Goal: Task Accomplishment & Management: Complete application form

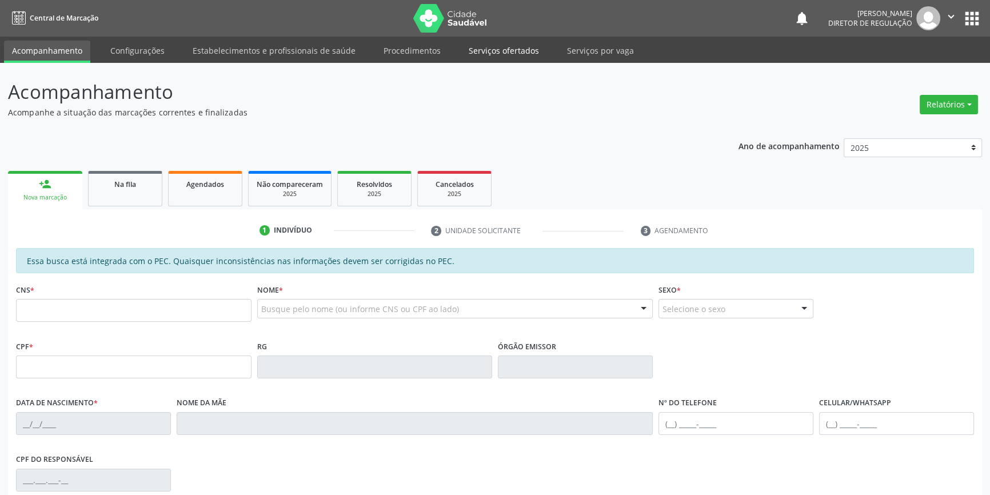
click at [499, 46] on link "Serviços ofertados" at bounding box center [504, 51] width 86 height 20
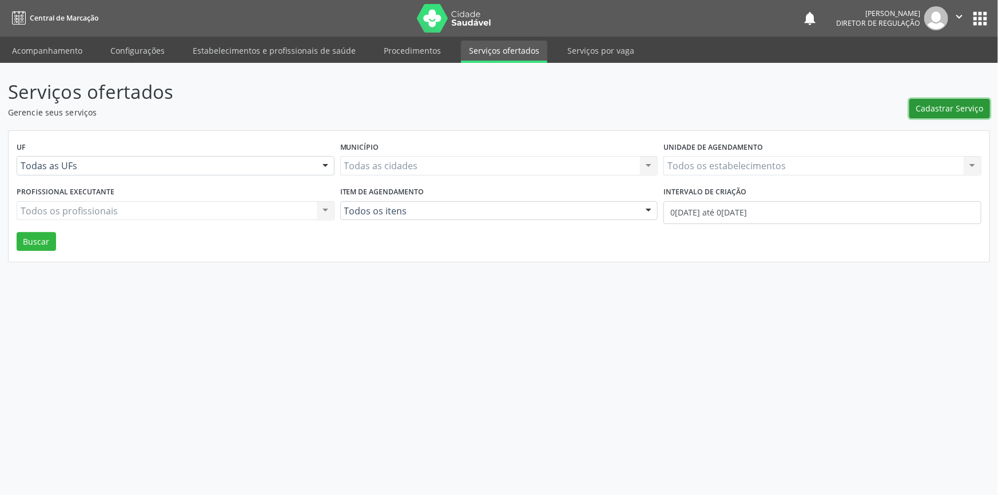
click at [963, 114] on button "Cadastrar Serviço" at bounding box center [949, 108] width 81 height 19
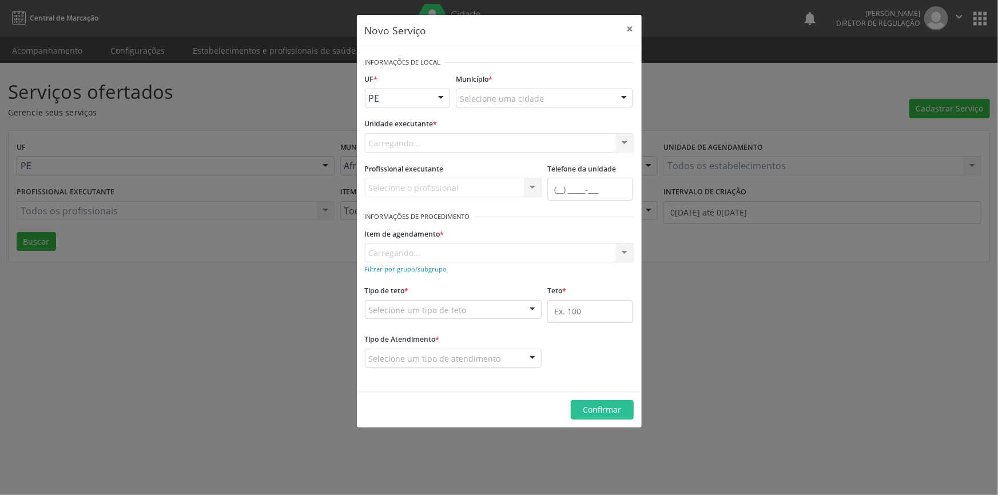
click at [485, 145] on div "Carregando... Nenhum resultado encontrado para: " " Não há nenhuma opção para s…" at bounding box center [499, 142] width 269 height 19
click at [485, 145] on div "Selecione uma unidade" at bounding box center [499, 142] width 269 height 19
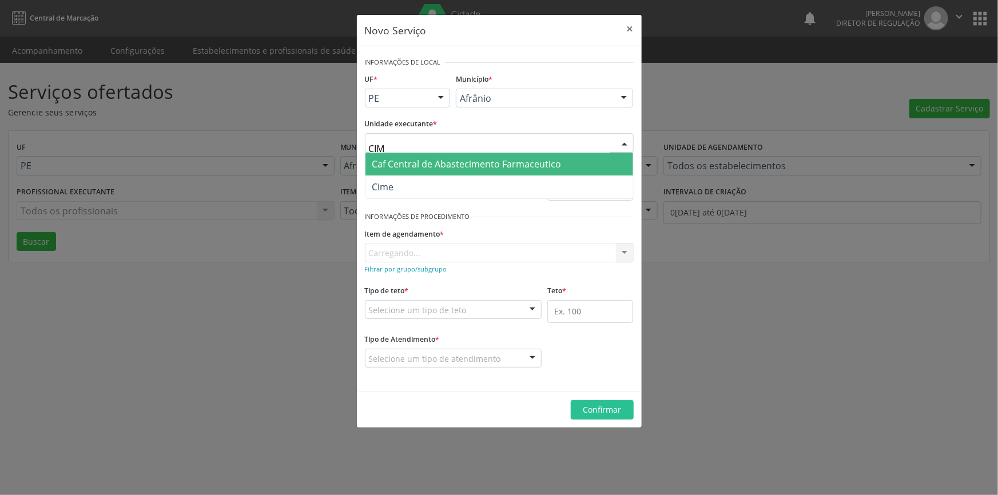
type input "CIME"
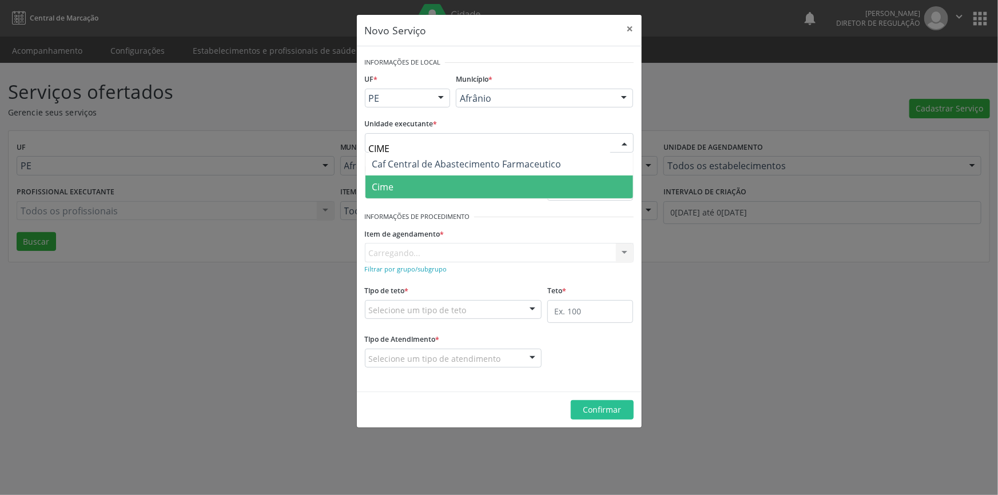
drag, startPoint x: 436, startPoint y: 177, endPoint x: 436, endPoint y: 184, distance: 6.9
click at [436, 178] on span "Cime" at bounding box center [499, 187] width 268 height 23
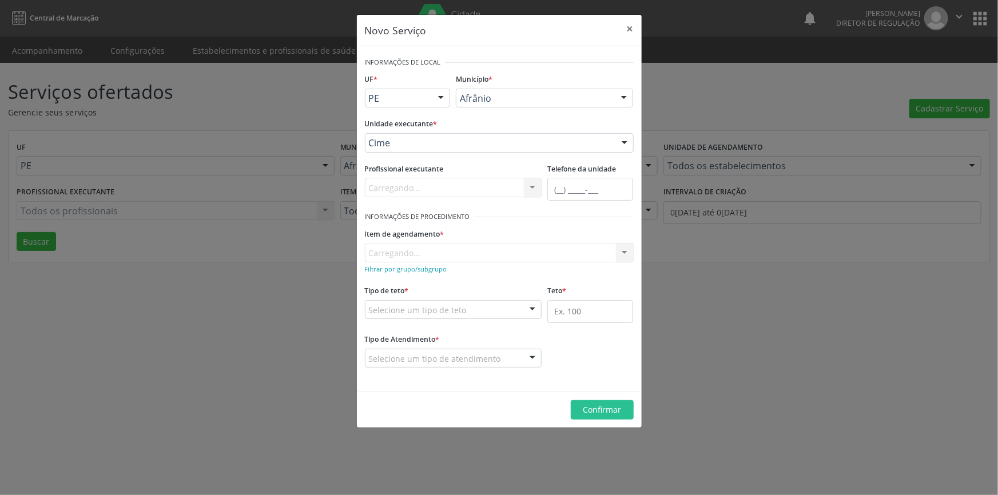
click at [435, 251] on div "Item de agendamento * [GEOGRAPHIC_DATA]... No elements found. Consider changing…" at bounding box center [499, 243] width 269 height 37
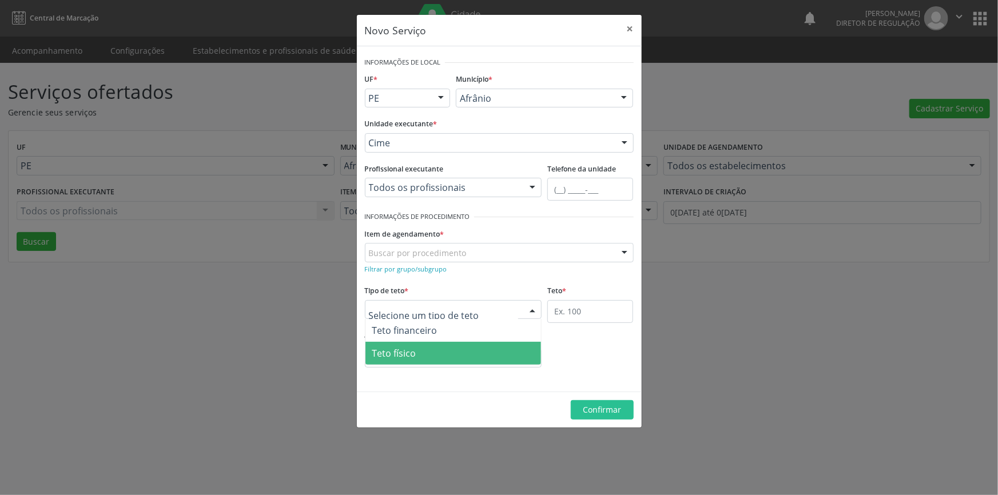
click at [415, 348] on span "Teto físico" at bounding box center [394, 353] width 44 height 13
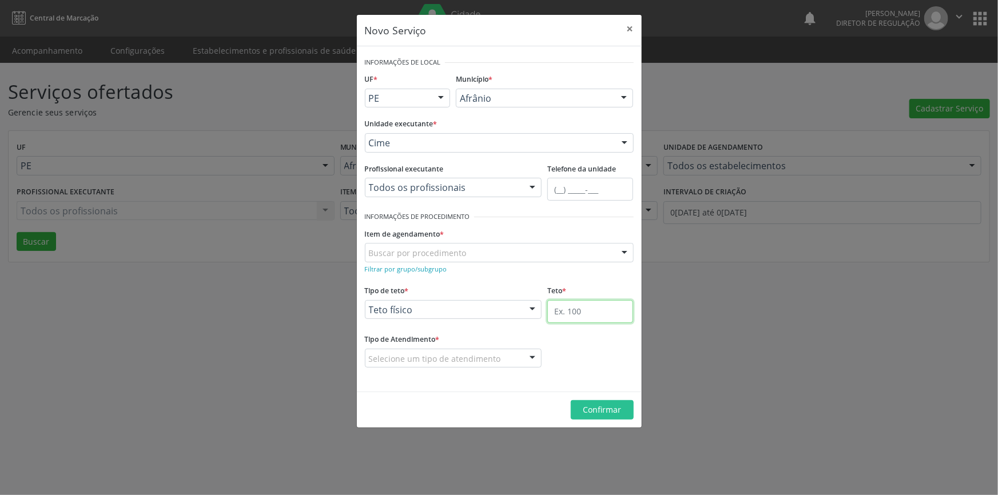
click at [572, 314] on input "text" at bounding box center [590, 311] width 86 height 23
type input "1"
click at [464, 255] on div "Buscar por procedimento" at bounding box center [499, 252] width 269 height 19
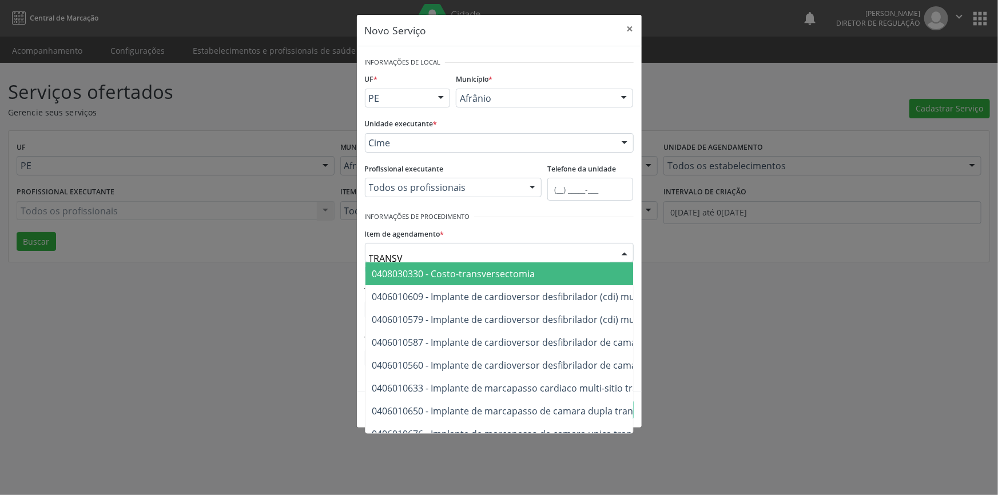
type input "TRANSVA"
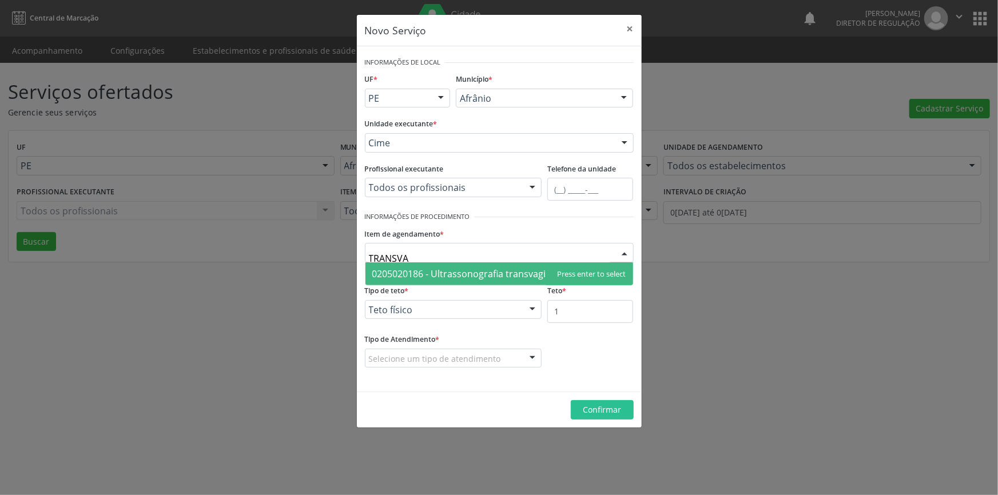
click at [453, 277] on span "0205020186 - Ultrassonografia transvaginal" at bounding box center [465, 274] width 187 height 13
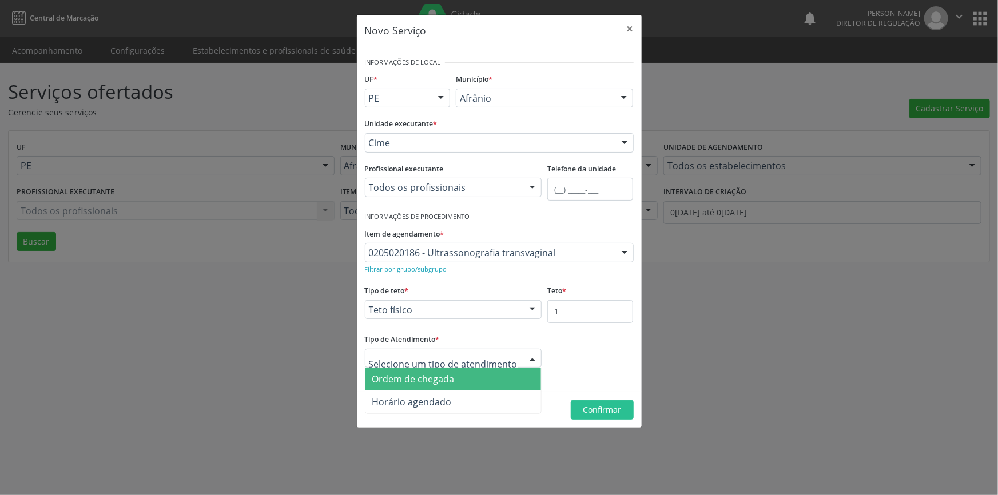
click at [435, 375] on span "Ordem de chegada" at bounding box center [413, 379] width 82 height 13
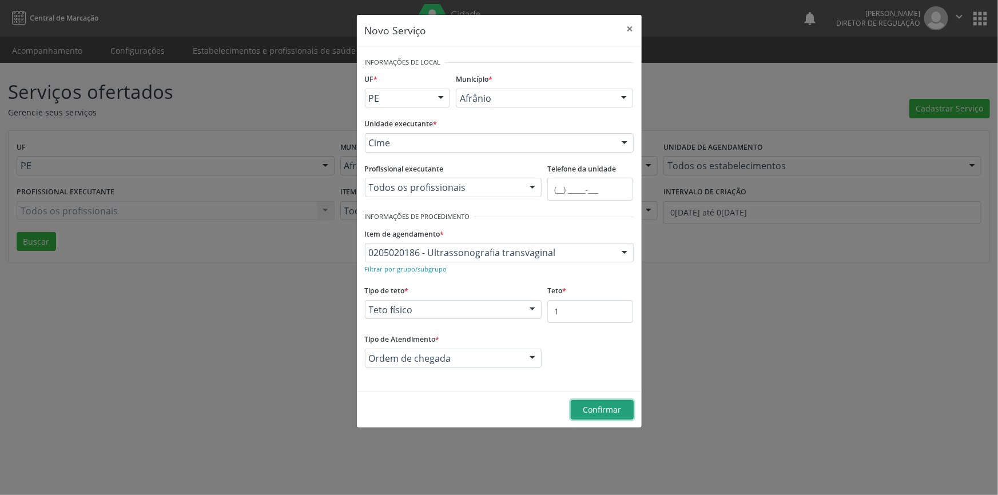
click at [603, 407] on span "Confirmar" at bounding box center [602, 409] width 38 height 11
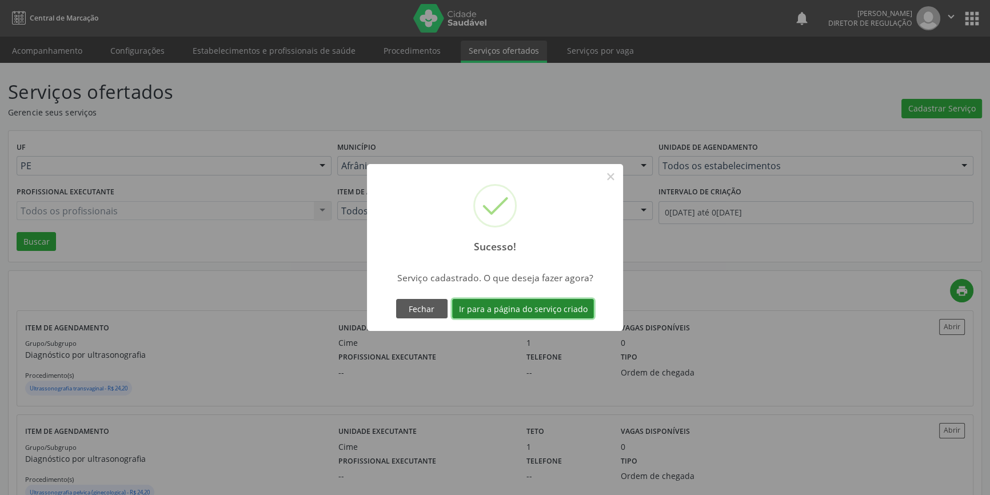
click at [550, 312] on button "Ir para a página do serviço criado" at bounding box center [523, 308] width 142 height 19
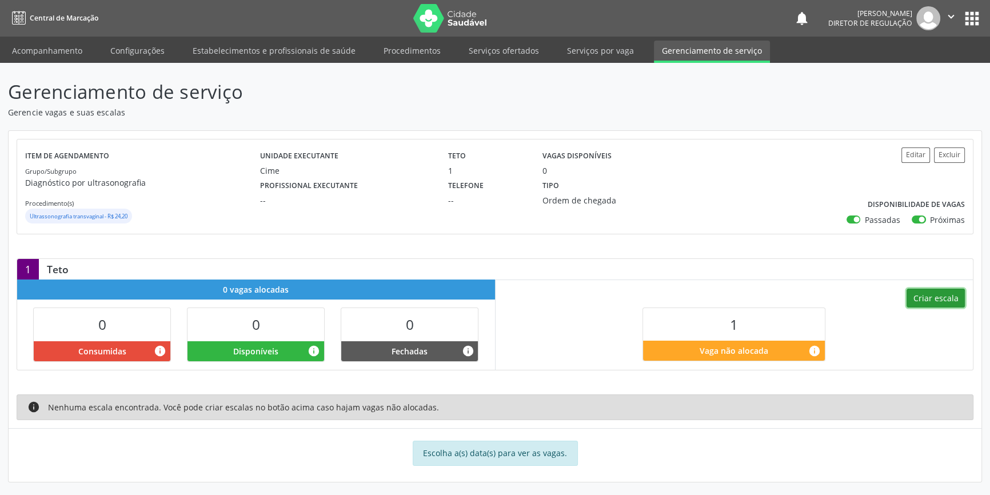
click at [941, 291] on button "Criar escala" at bounding box center [936, 298] width 58 height 19
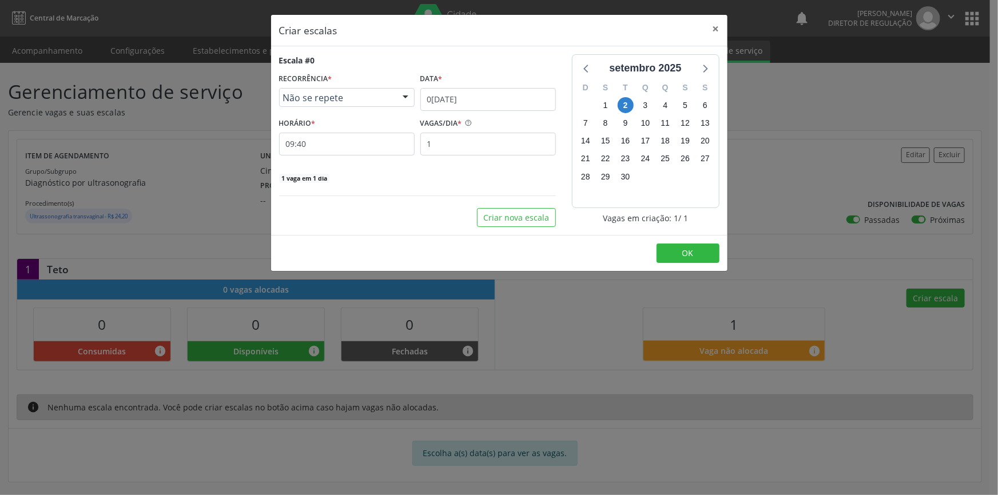
click at [503, 117] on div "VAGAS/DIA *" at bounding box center [488, 124] width 136 height 18
click at [498, 106] on input "0[DATE]" at bounding box center [488, 99] width 136 height 23
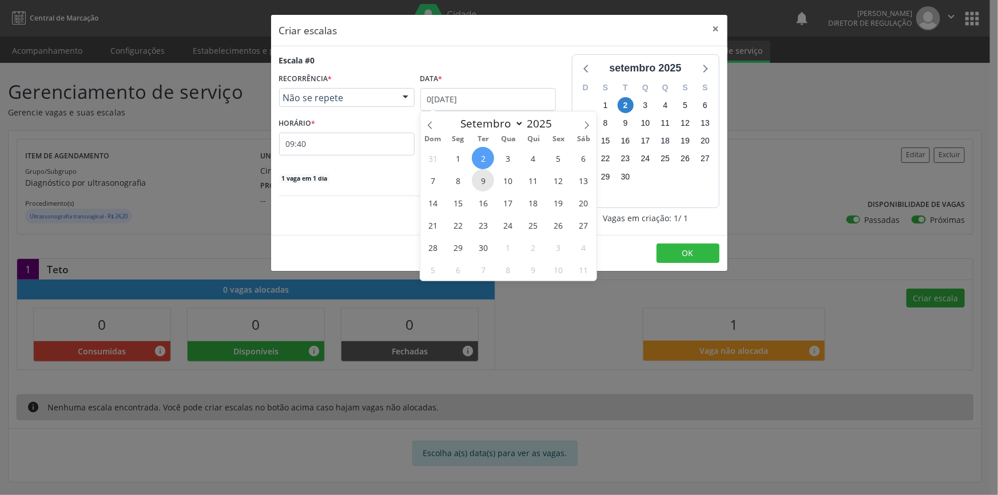
click at [481, 180] on span "9" at bounding box center [483, 180] width 22 height 22
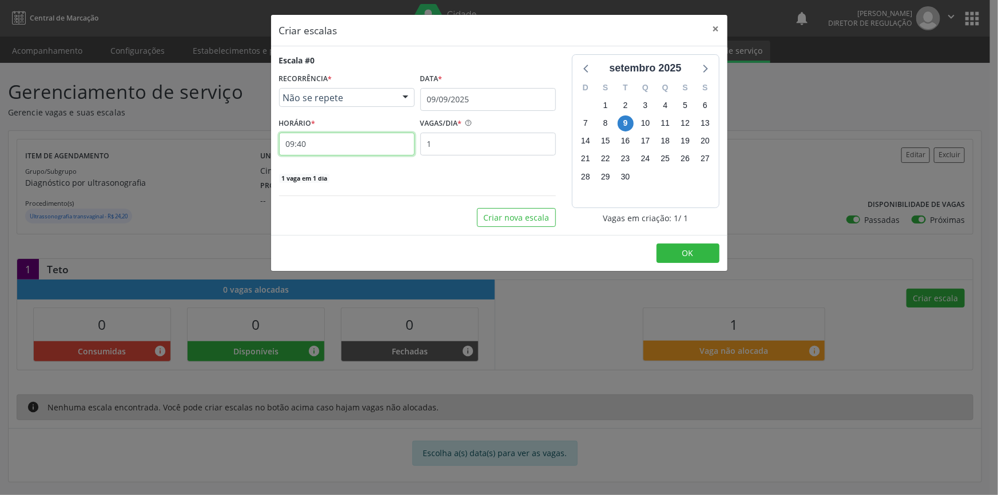
click at [354, 142] on input "09:40" at bounding box center [347, 144] width 136 height 23
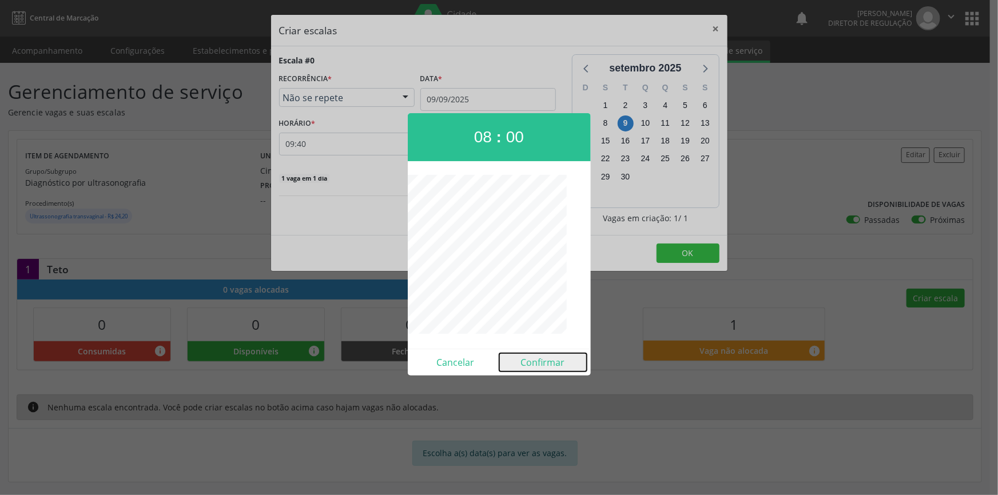
click at [538, 357] on button "Confirmar" at bounding box center [542, 362] width 87 height 18
type input "08:00"
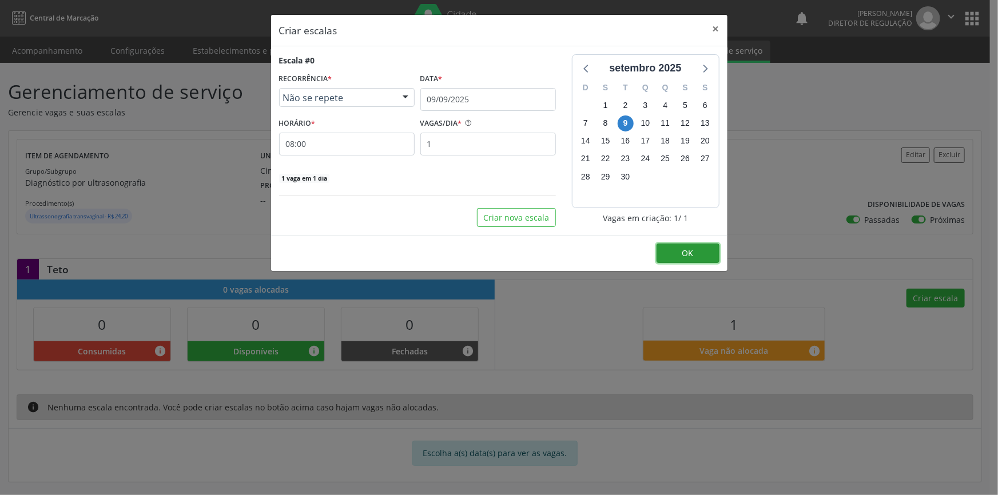
click at [682, 253] on button "OK" at bounding box center [687, 253] width 63 height 19
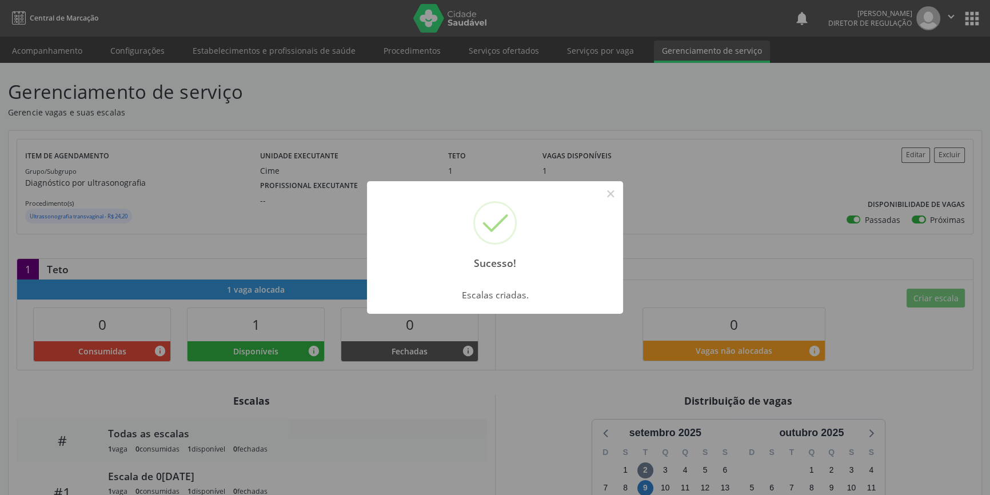
click at [716, 106] on div "Sucesso! × Escalas criadas. OK Cancel" at bounding box center [495, 247] width 990 height 495
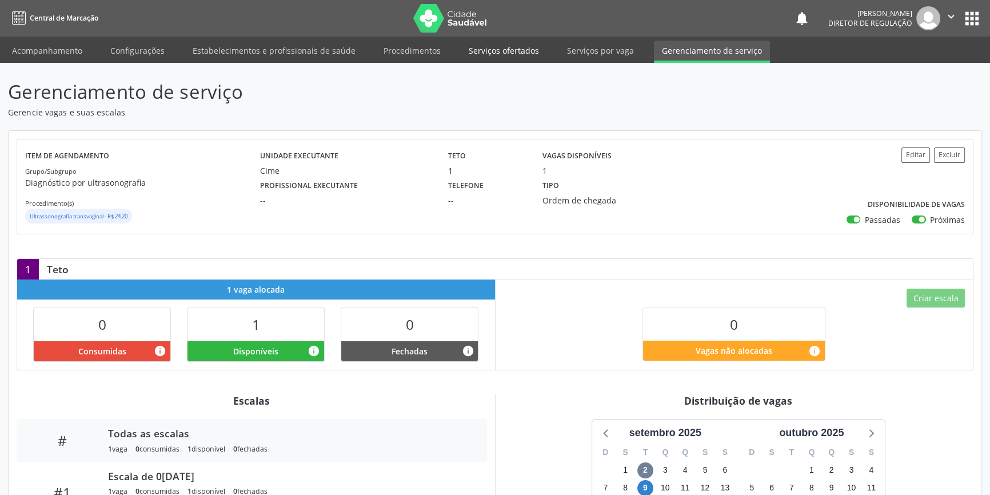
click at [497, 57] on link "Serviços ofertados" at bounding box center [504, 51] width 86 height 20
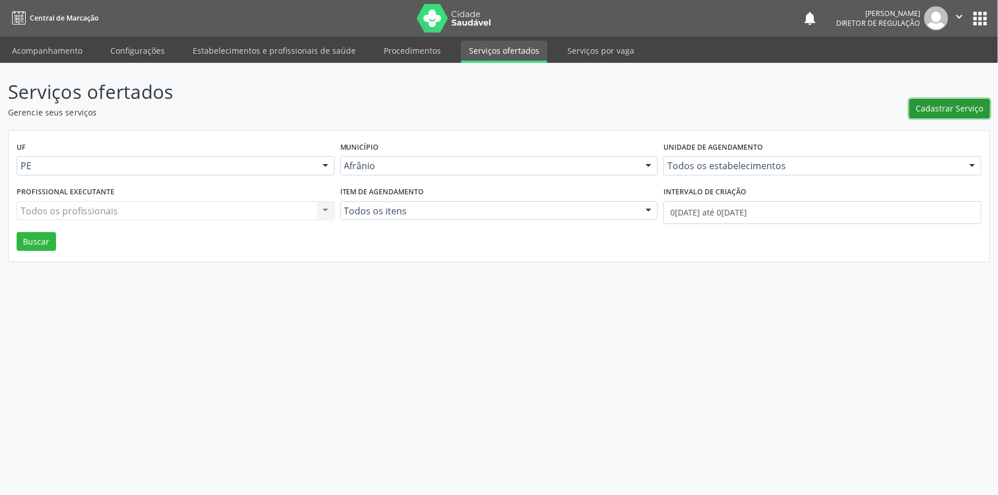
click at [935, 108] on span "Cadastrar Serviço" at bounding box center [949, 108] width 67 height 12
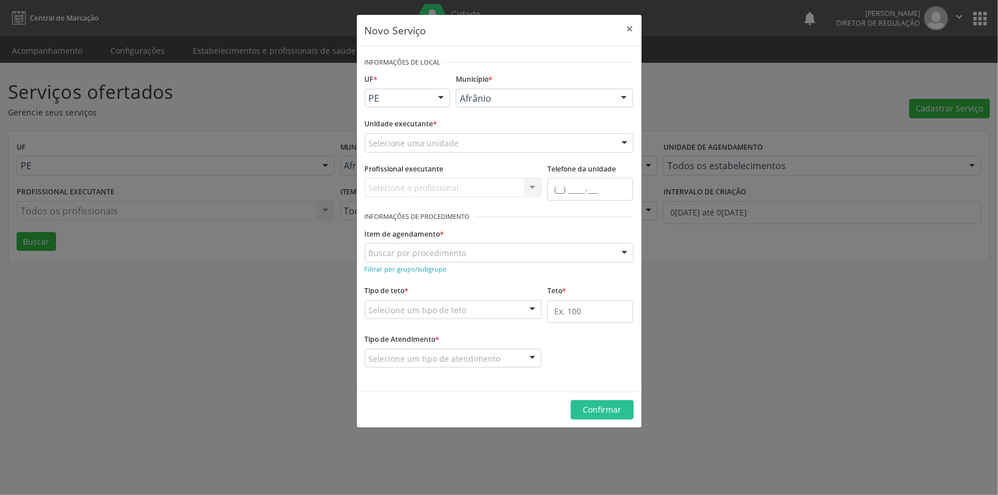
click at [486, 143] on div "Selecione uma unidade" at bounding box center [499, 142] width 269 height 19
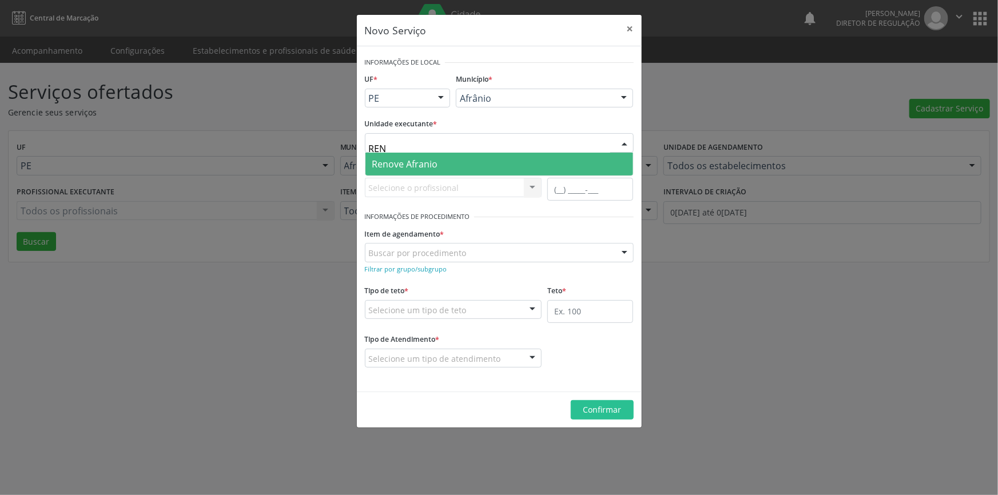
type input "RENO"
click at [463, 161] on span "Renove Afranio" at bounding box center [499, 164] width 268 height 23
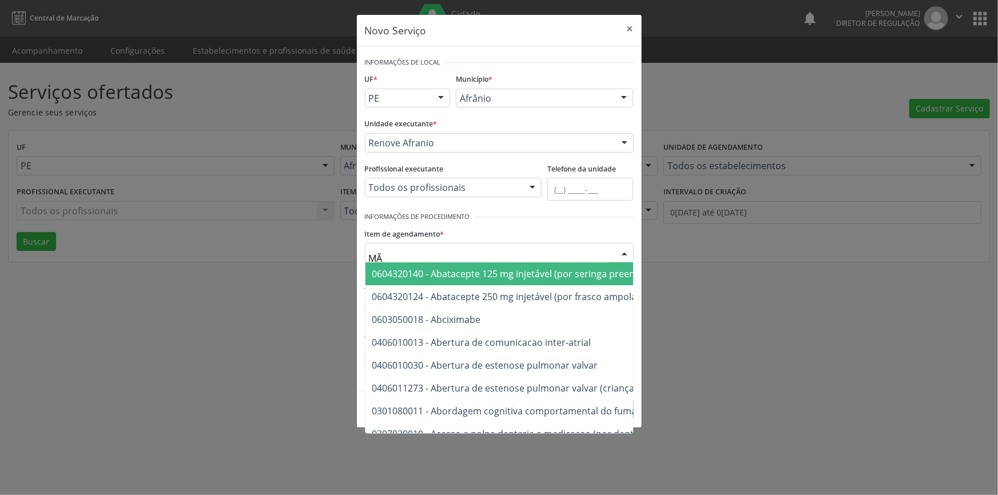
type input "MÃO"
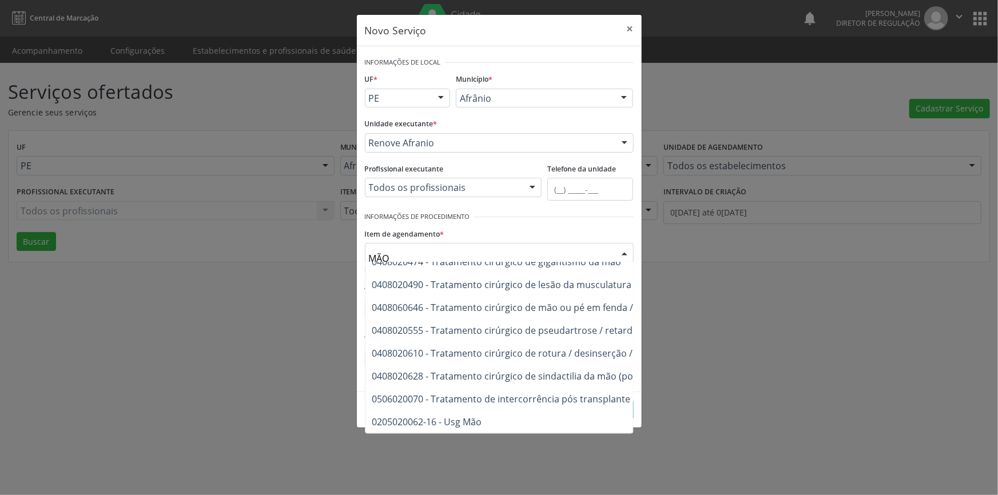
scroll to position [614, 0]
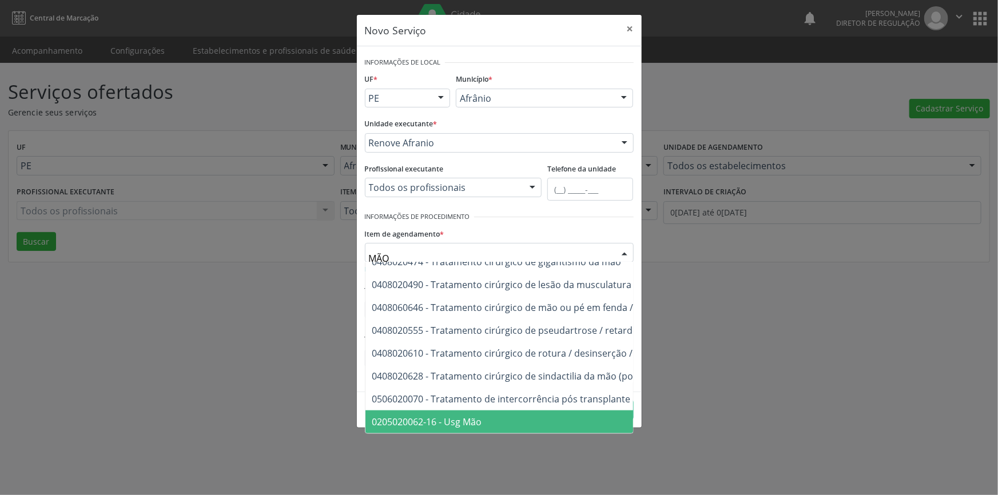
click at [491, 417] on span "0205020062-16 - Usg Mão" at bounding box center [620, 422] width 510 height 23
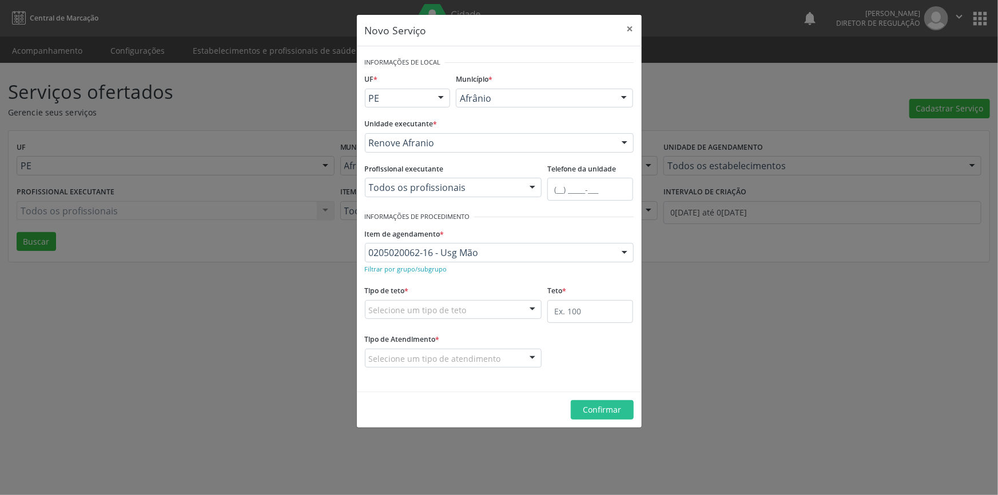
click at [266, 320] on div "Novo Serviço × Informações de Local UF * PE BA PE Nenhum resultado encontrado p…" at bounding box center [499, 247] width 998 height 495
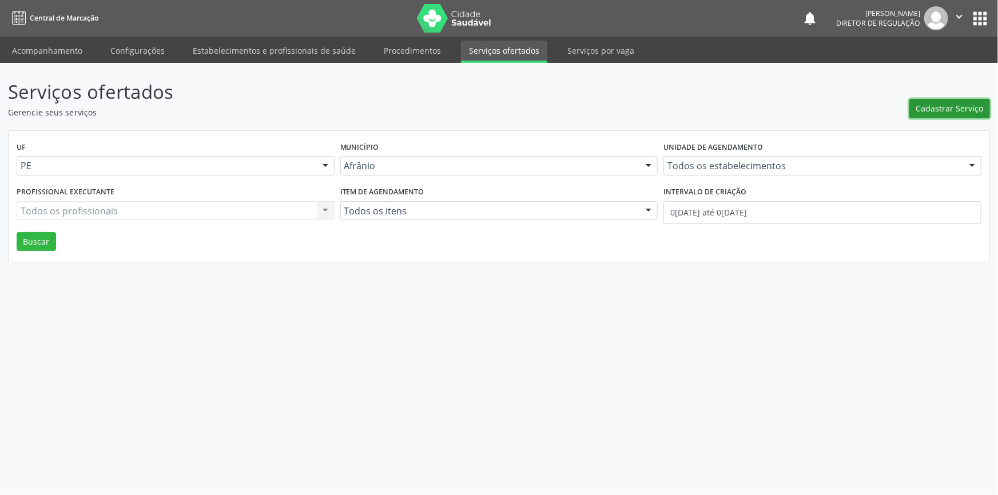
click at [927, 105] on span "Cadastrar Serviço" at bounding box center [949, 108] width 67 height 12
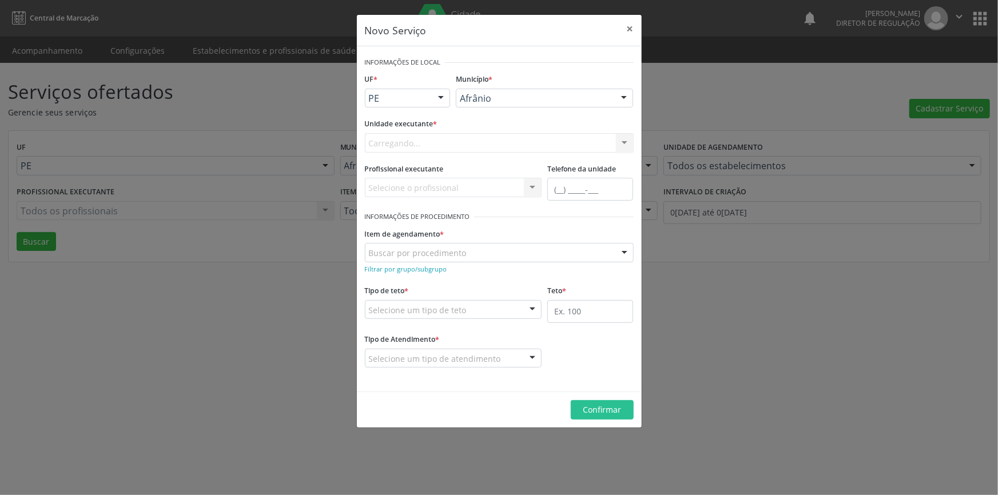
click at [449, 149] on div "Carregando... Nenhum resultado encontrado para: " " Não há nenhuma opção para s…" at bounding box center [499, 142] width 269 height 19
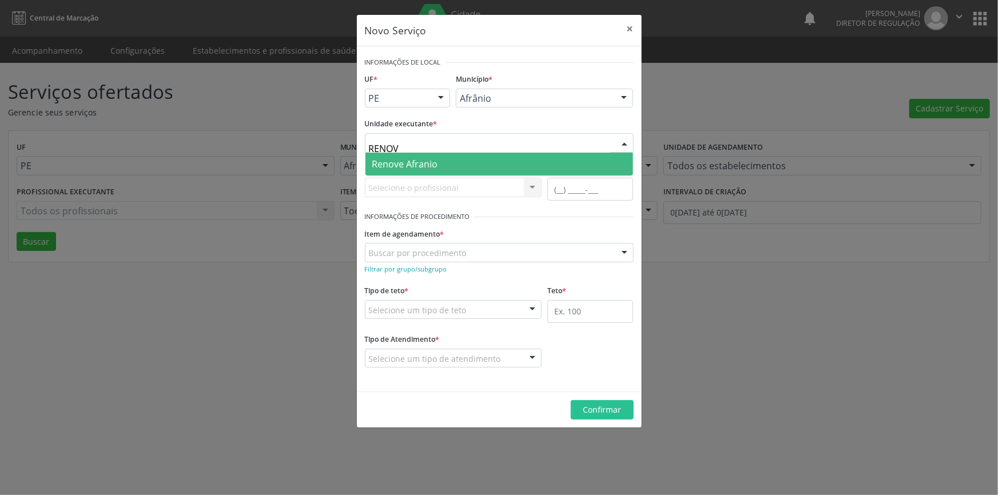
type input "RENOVE"
click at [438, 154] on span "Renove Afranio" at bounding box center [499, 164] width 268 height 23
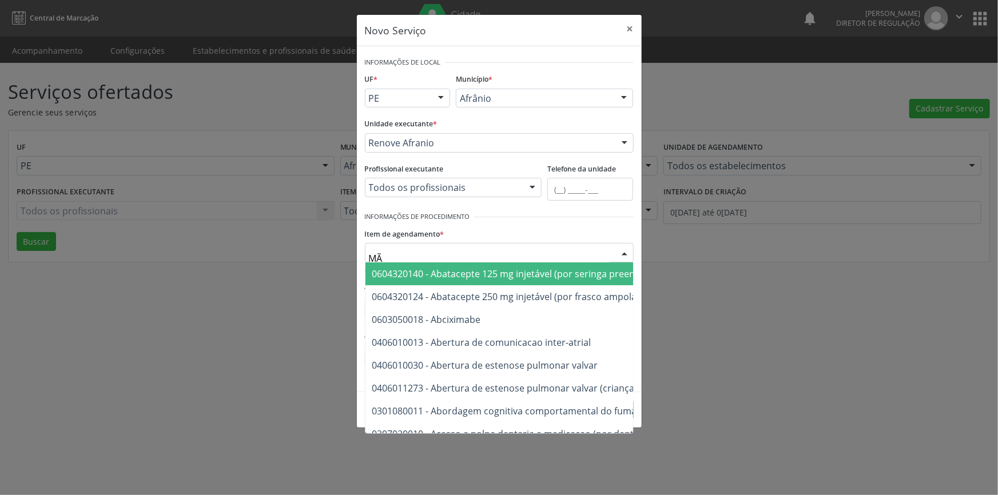
type input "MÃO"
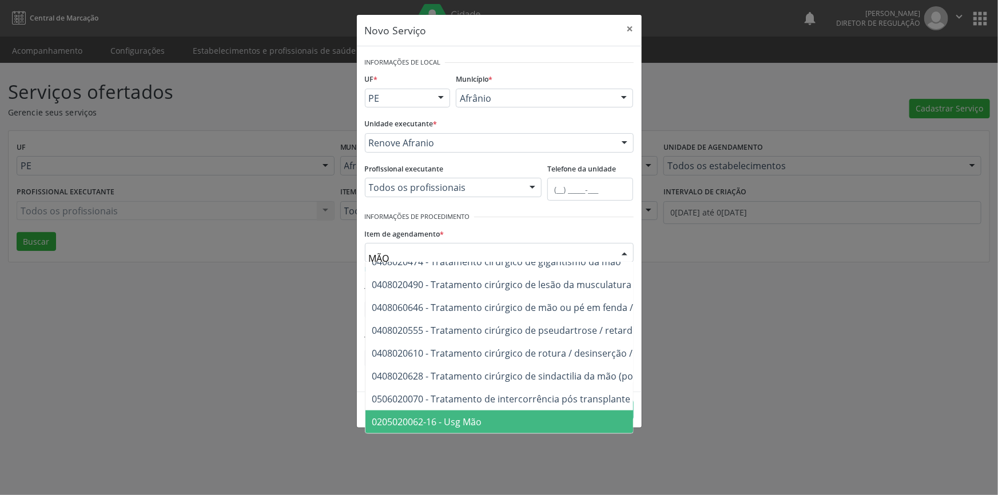
drag, startPoint x: 481, startPoint y: 405, endPoint x: 470, endPoint y: 389, distance: 19.7
click at [481, 411] on span "0205020062-16 - Usg Mão" at bounding box center [620, 422] width 510 height 23
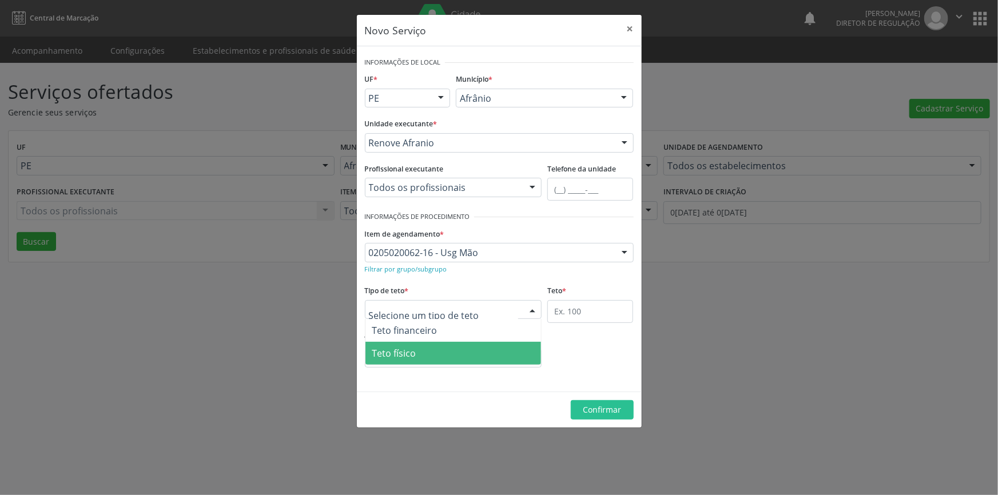
click at [437, 356] on span "Teto físico" at bounding box center [453, 353] width 176 height 23
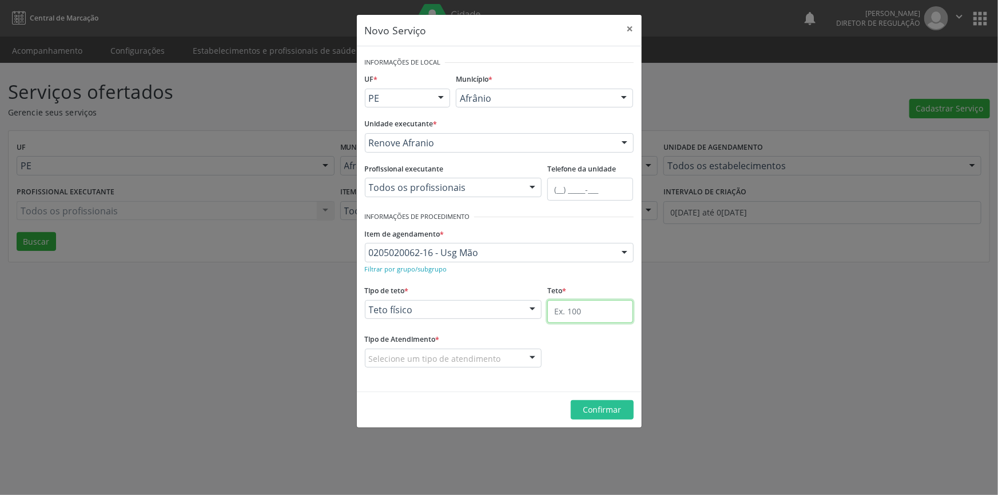
click at [579, 310] on input "text" at bounding box center [590, 311] width 86 height 23
type input "1"
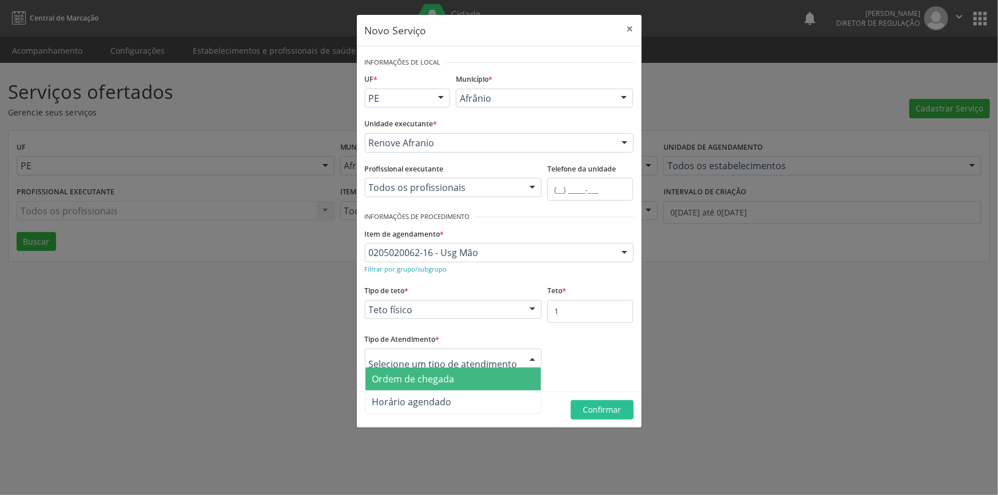
click at [450, 377] on span "Ordem de chegada" at bounding box center [413, 379] width 82 height 13
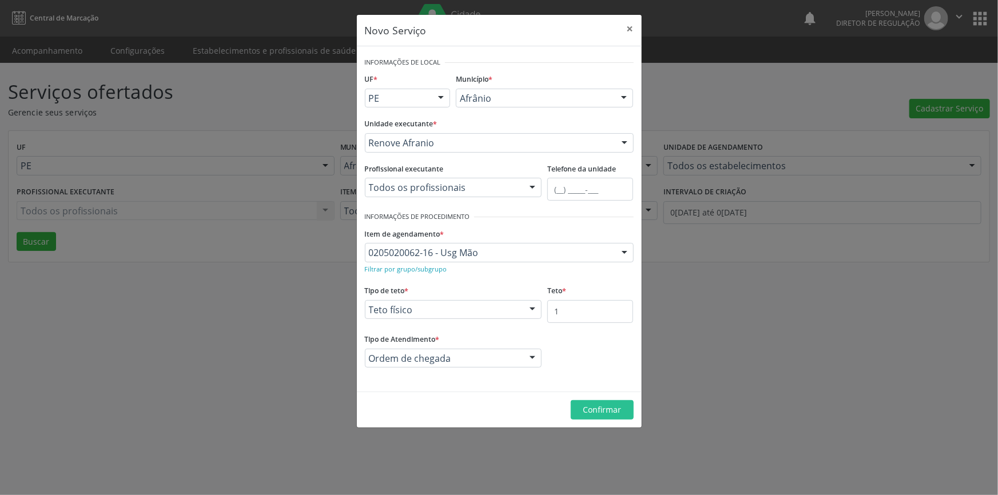
click at [629, 420] on footer "Confirmar" at bounding box center [499, 410] width 285 height 36
click at [619, 413] on span "Confirmar" at bounding box center [602, 409] width 38 height 11
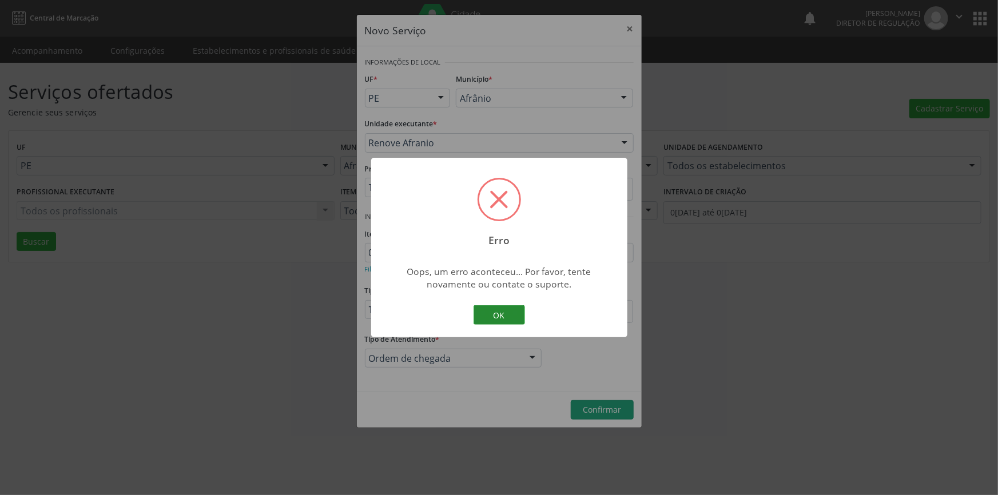
click at [517, 319] on button "OK" at bounding box center [498, 314] width 51 height 19
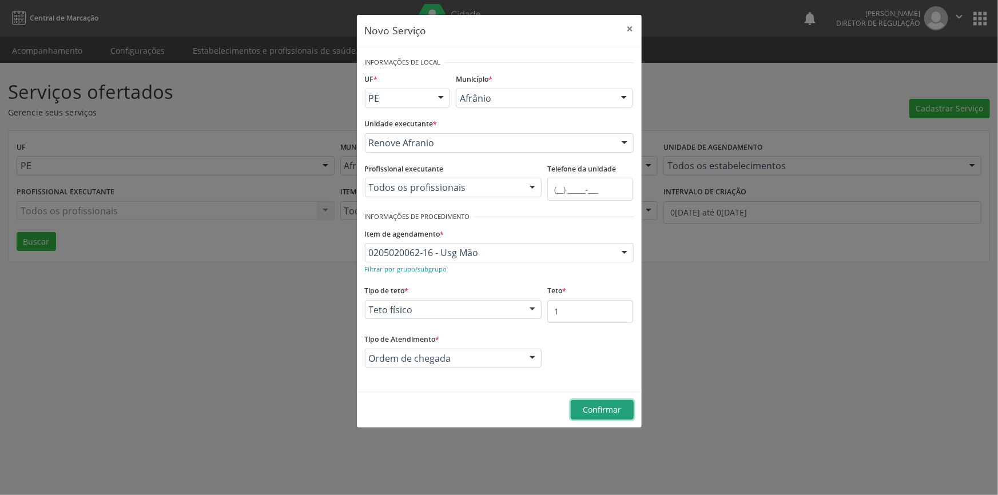
click at [621, 415] on button "Confirmar" at bounding box center [602, 409] width 63 height 19
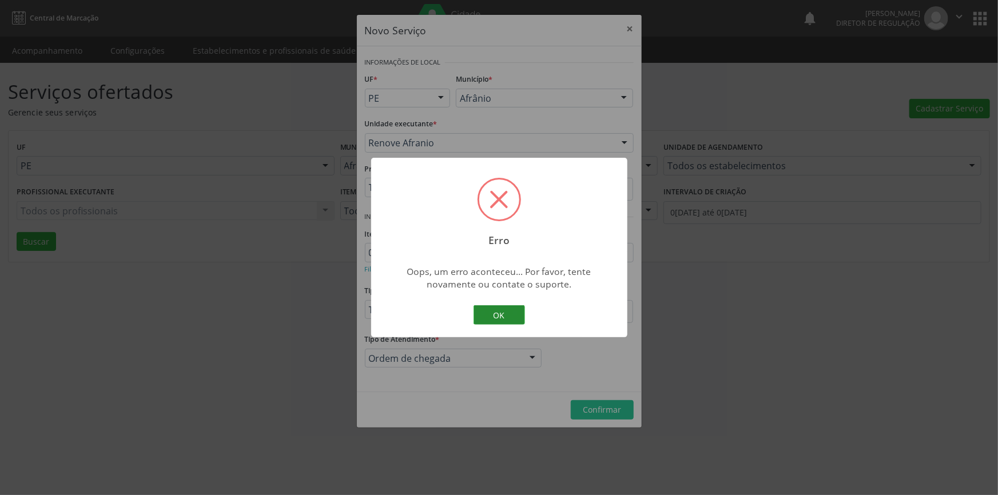
click at [499, 313] on button "OK" at bounding box center [498, 314] width 51 height 19
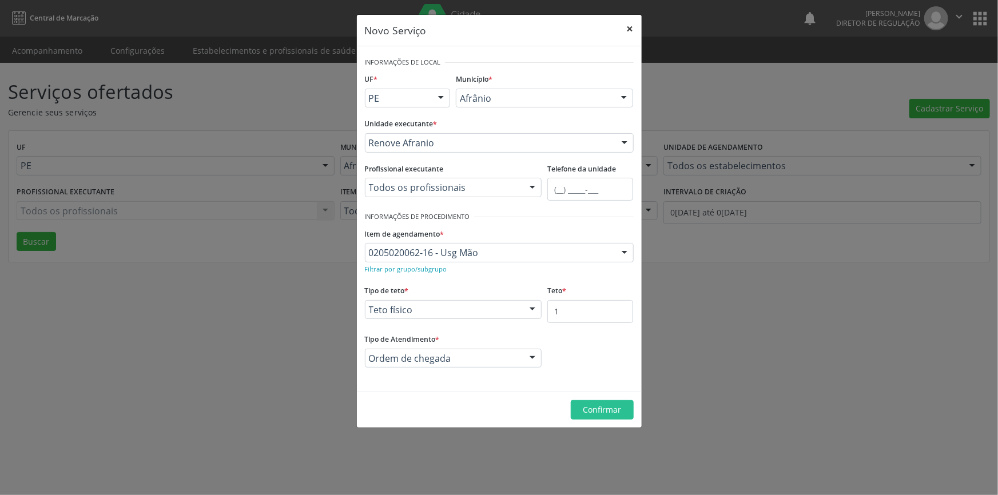
click at [634, 24] on button "×" at bounding box center [630, 29] width 23 height 28
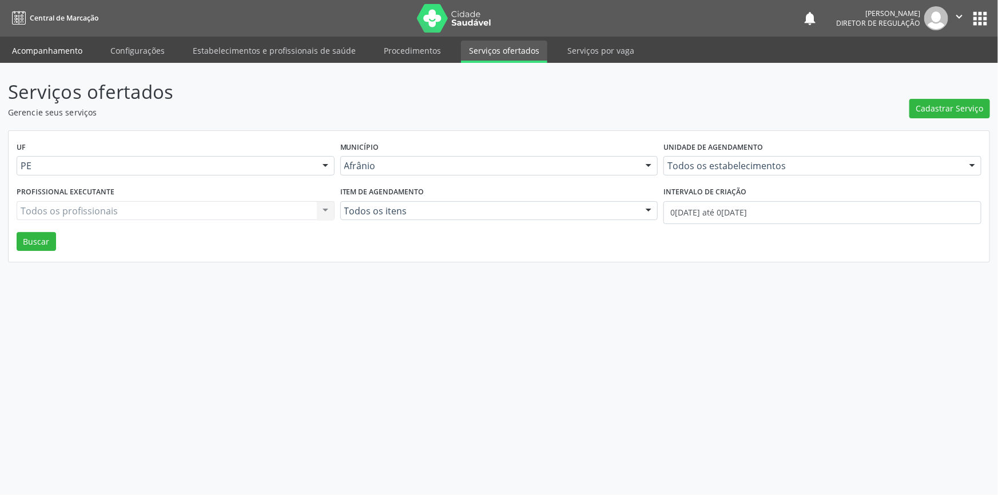
click at [29, 47] on link "Acompanhamento" at bounding box center [47, 51] width 86 height 20
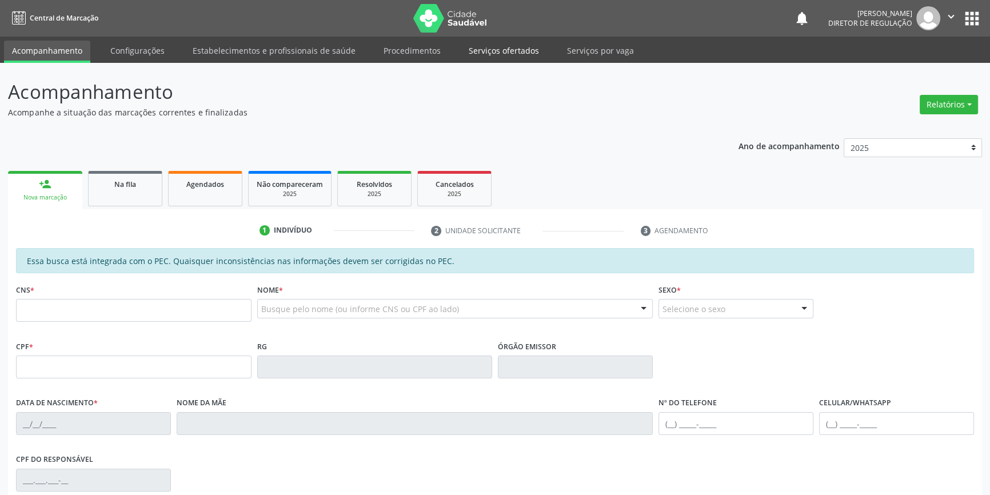
click at [505, 46] on link "Serviços ofertados" at bounding box center [504, 51] width 86 height 20
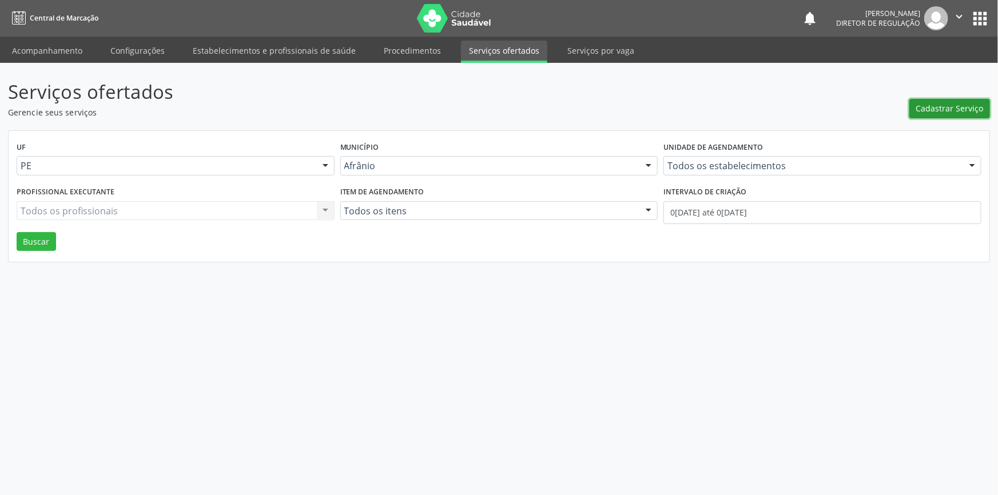
click at [950, 110] on span "Cadastrar Serviço" at bounding box center [949, 108] width 67 height 12
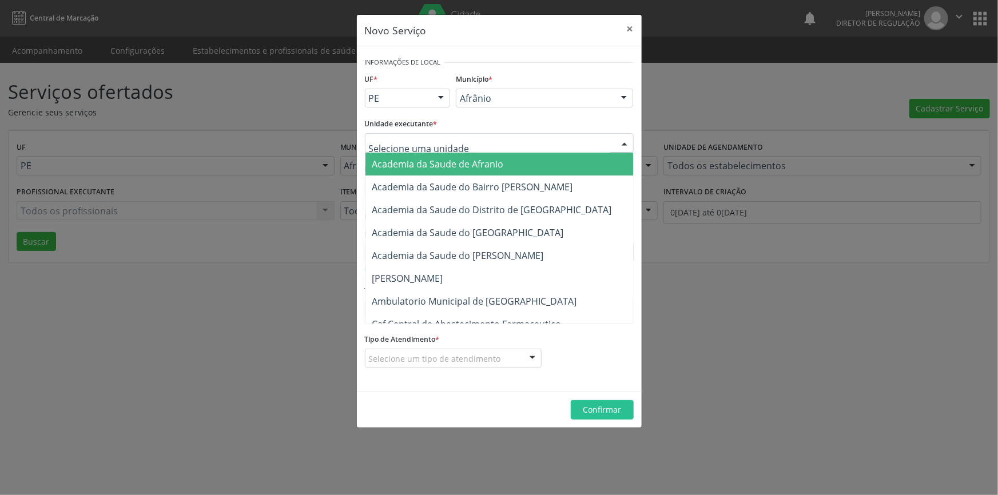
click at [521, 152] on div "Academia da Saude de Afranio Academia da Saude do Bairro [PERSON_NAME] Academia…" at bounding box center [499, 142] width 269 height 19
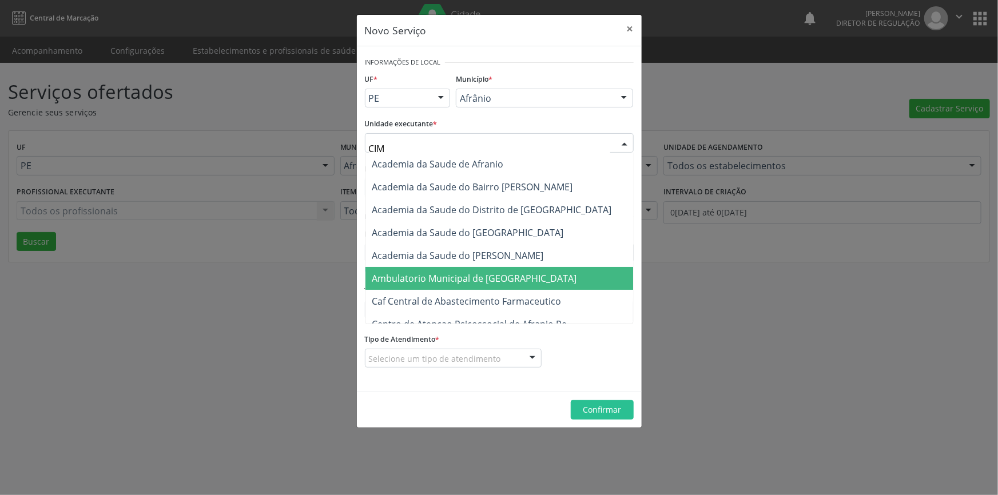
type input "CIME"
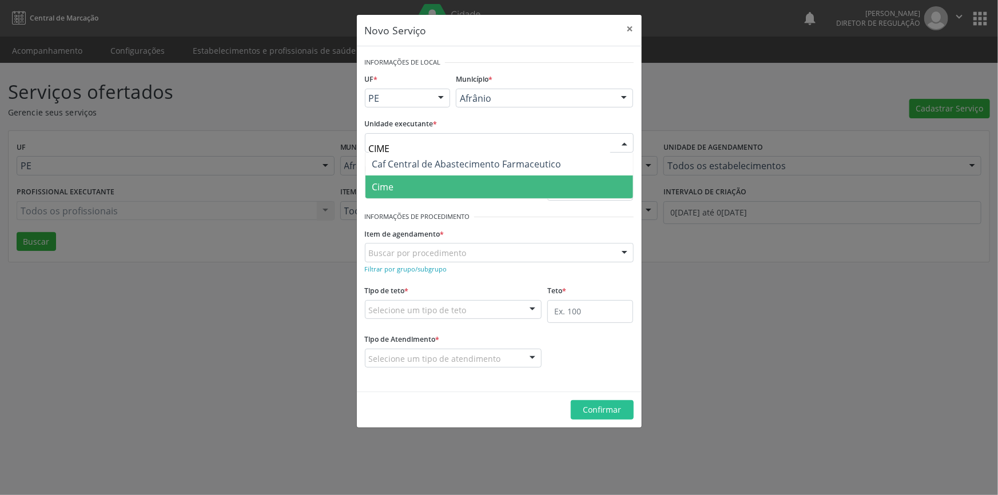
click at [397, 176] on span "Cime" at bounding box center [499, 187] width 268 height 23
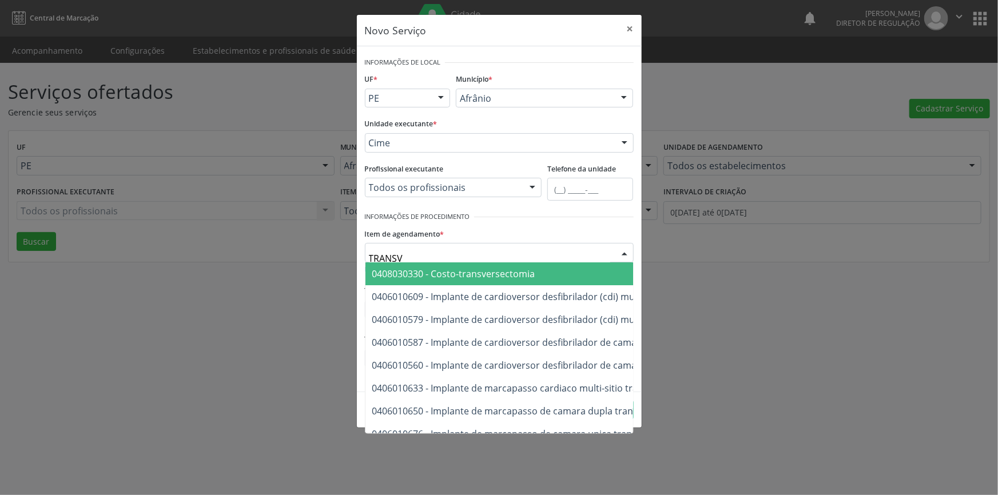
type input "TRANSVA"
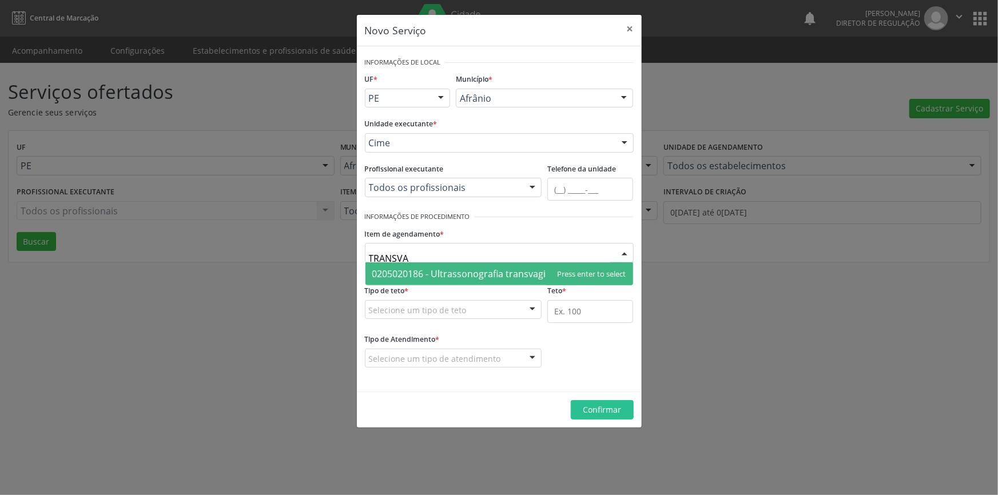
click at [461, 268] on span "0205020186 - Ultrassonografia transvaginal" at bounding box center [465, 274] width 187 height 13
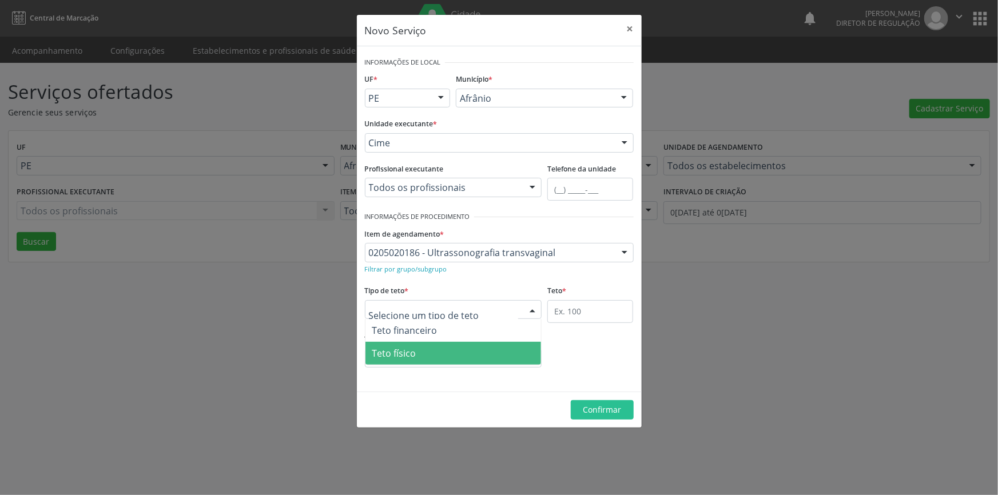
click at [443, 349] on span "Teto físico" at bounding box center [453, 353] width 176 height 23
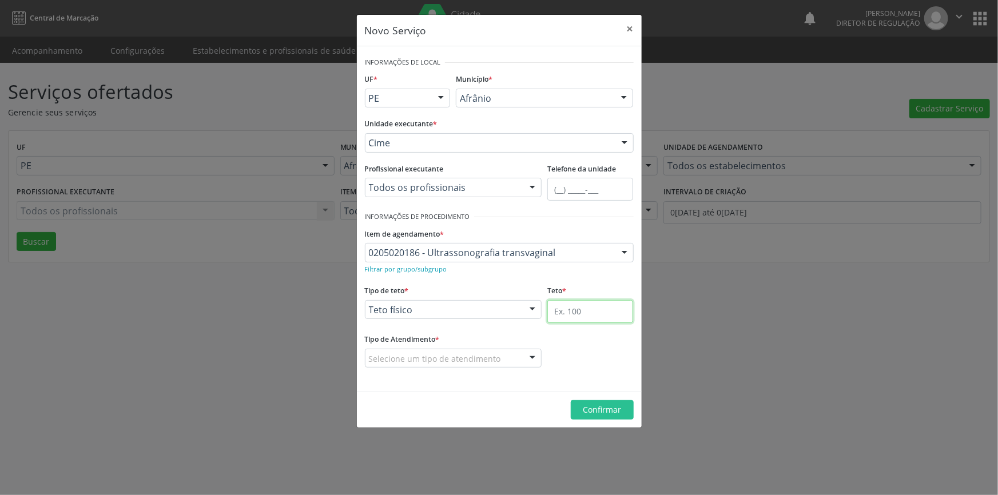
click at [579, 316] on input "text" at bounding box center [590, 311] width 86 height 23
type input "1"
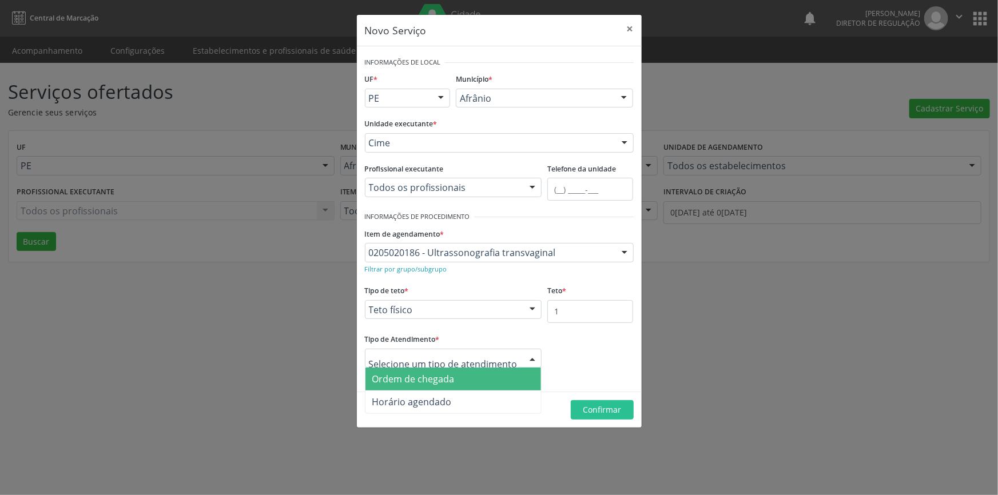
click at [447, 388] on span "Ordem de chegada" at bounding box center [453, 379] width 176 height 23
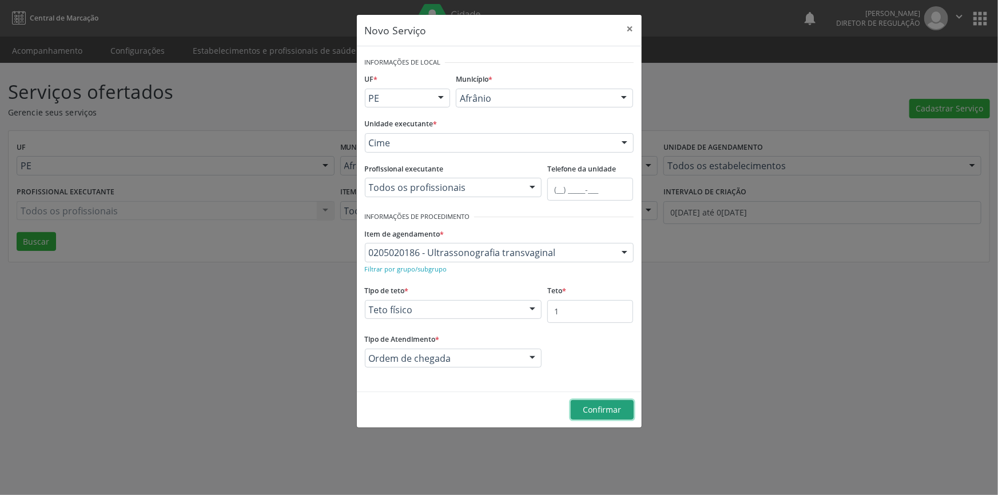
click at [585, 416] on button "Confirmar" at bounding box center [602, 409] width 63 height 19
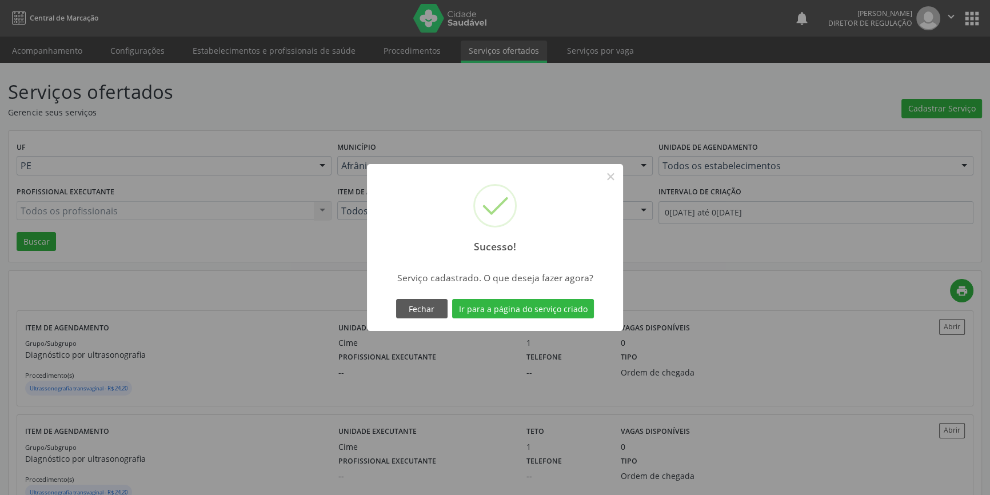
click at [706, 194] on div "Sucesso! × Serviço cadastrado. O que deseja fazer agora? Fechar Ir para a págin…" at bounding box center [495, 247] width 990 height 495
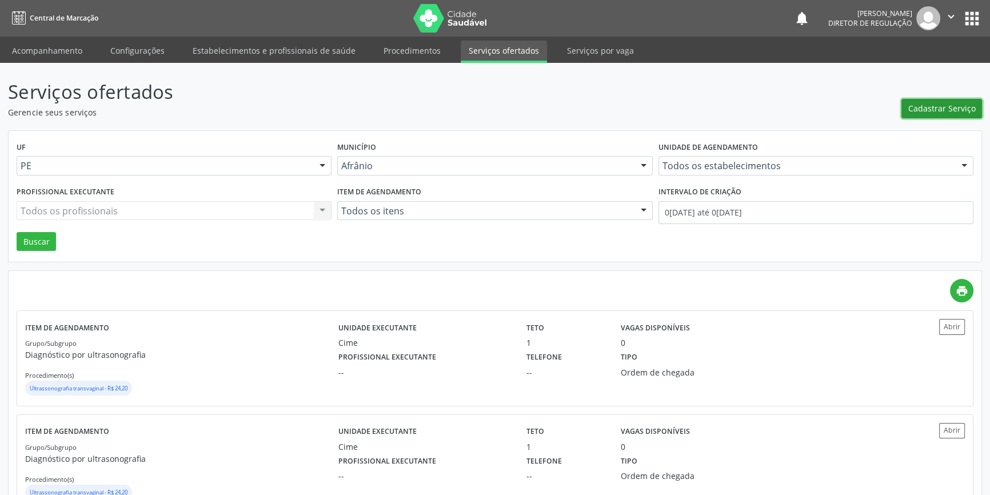
click at [932, 109] on span "Cadastrar Serviço" at bounding box center [942, 108] width 67 height 12
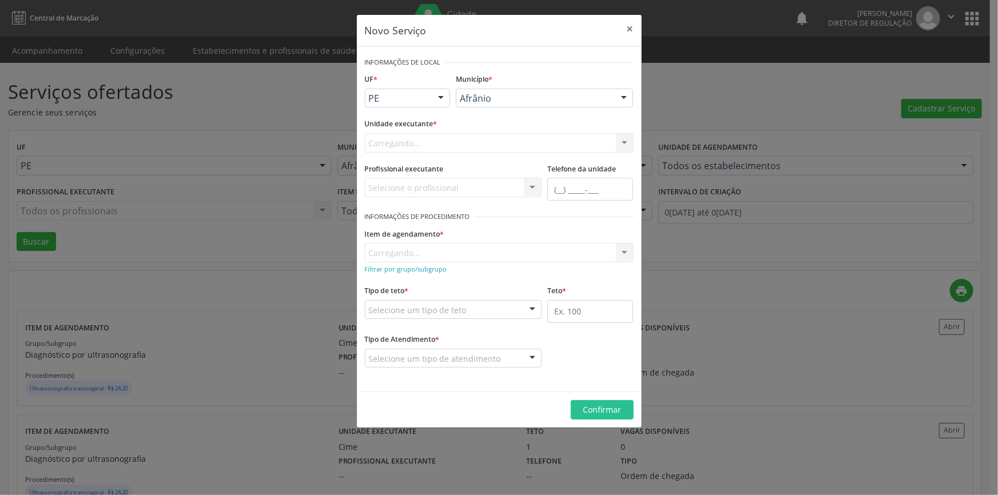
click at [508, 130] on div "Unidade executante * [GEOGRAPHIC_DATA]... Nenhum resultado encontrado para: " "…" at bounding box center [499, 133] width 269 height 37
click at [492, 142] on div at bounding box center [499, 142] width 269 height 19
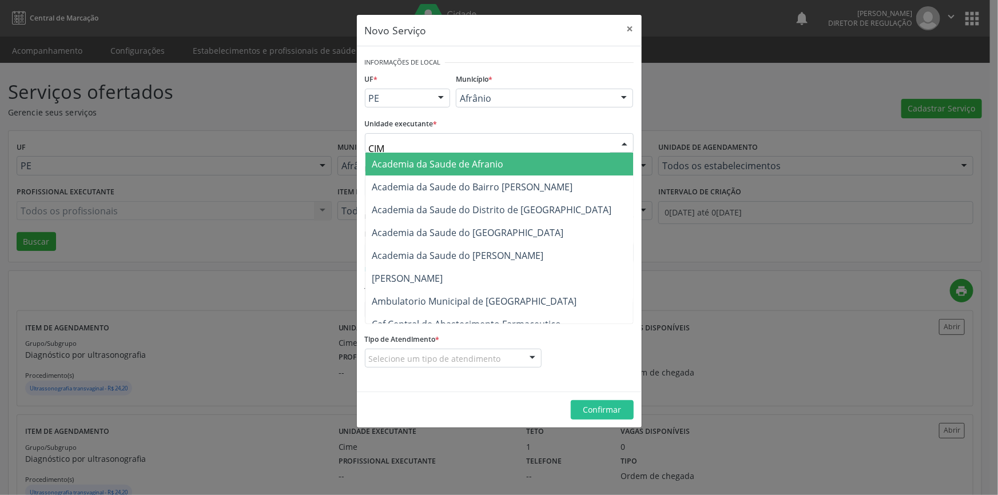
type input "CIME"
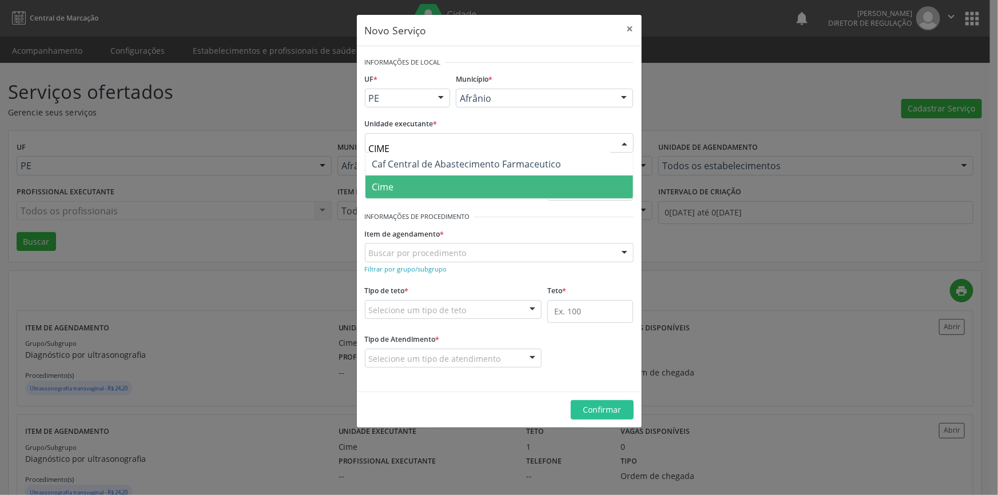
click at [452, 186] on span "Cime" at bounding box center [499, 187] width 268 height 23
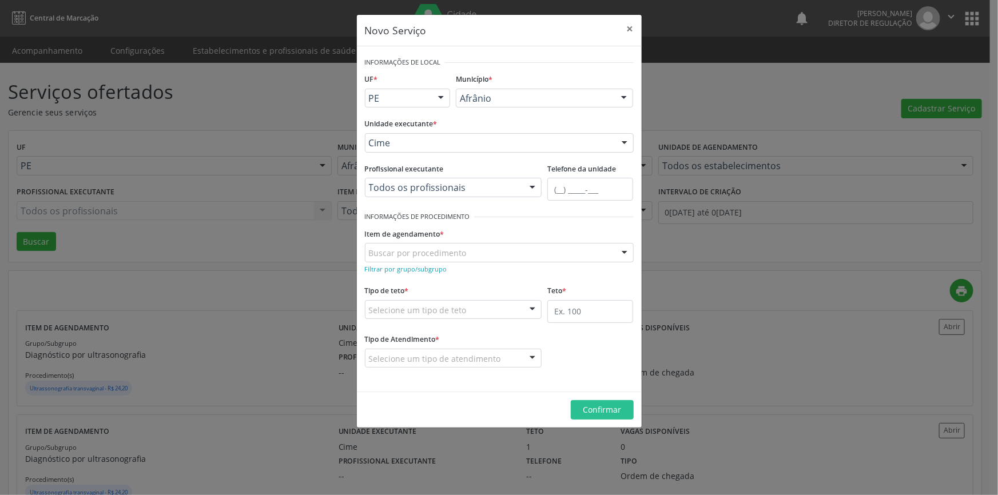
click at [486, 251] on div "Buscar por procedimento" at bounding box center [499, 252] width 269 height 19
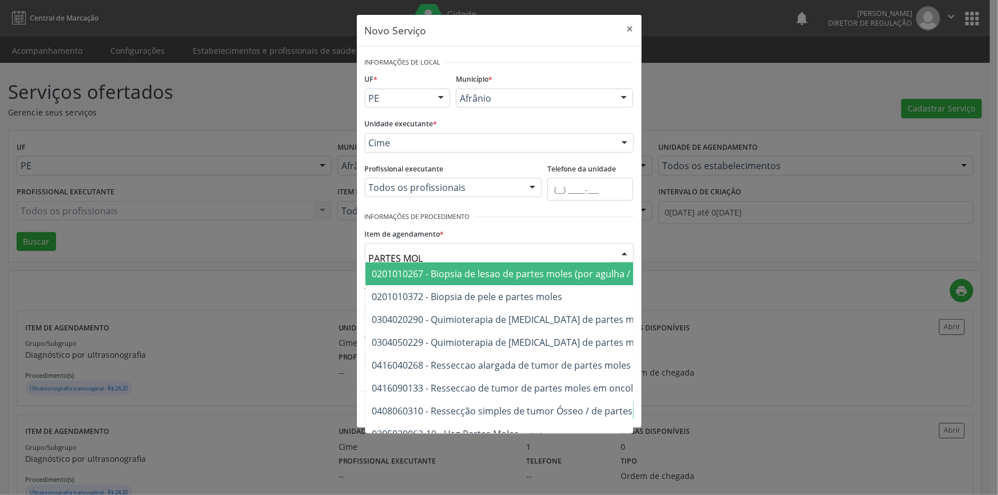
type input "PARTES MOLE"
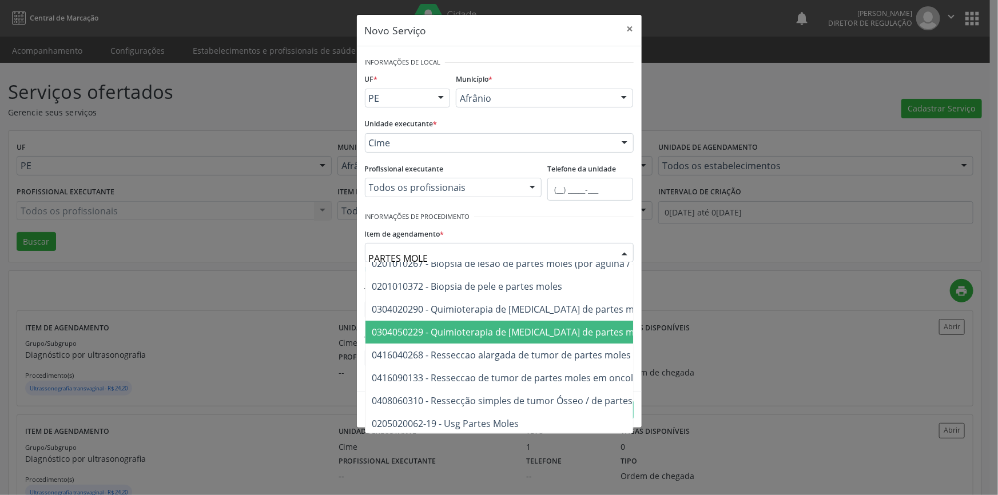
scroll to position [19, 0]
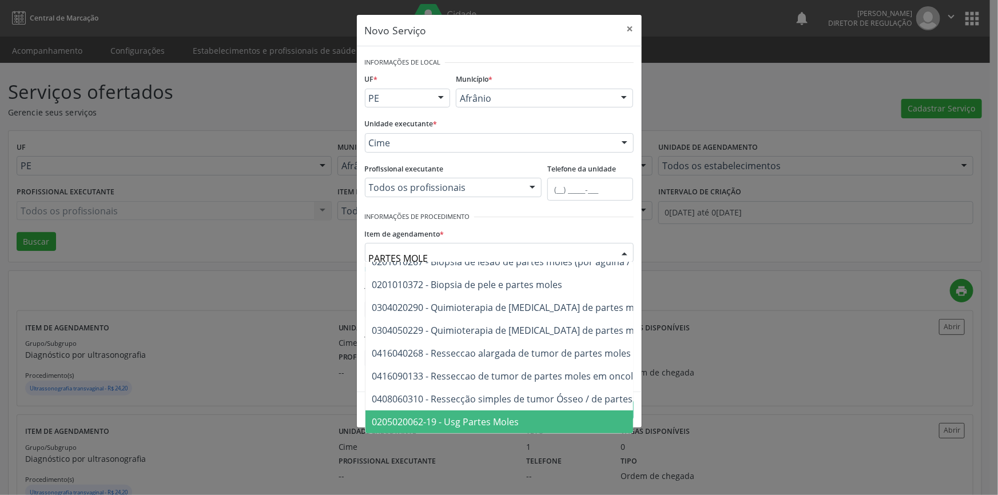
click at [512, 411] on span "0205020062-19 - Usg Partes Moles" at bounding box center [579, 422] width 428 height 23
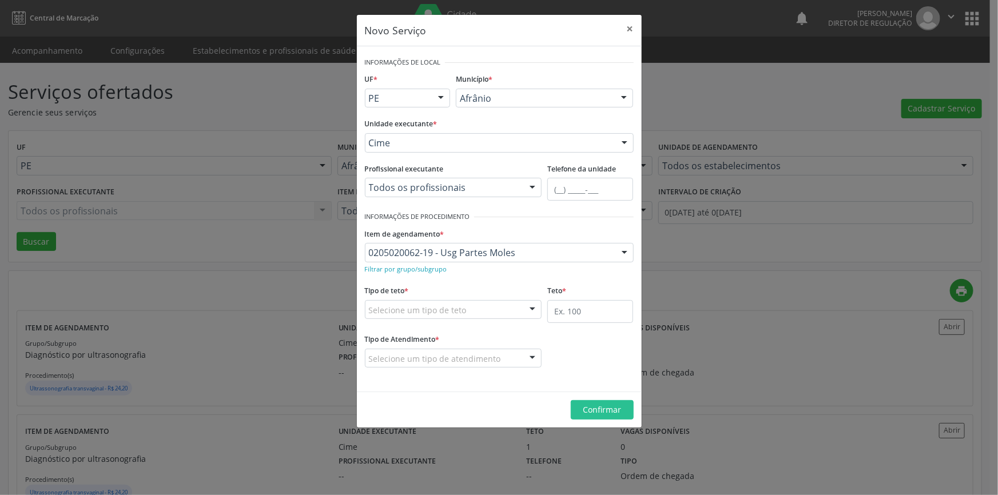
click at [476, 314] on div "Selecione um tipo de teto" at bounding box center [453, 309] width 177 height 19
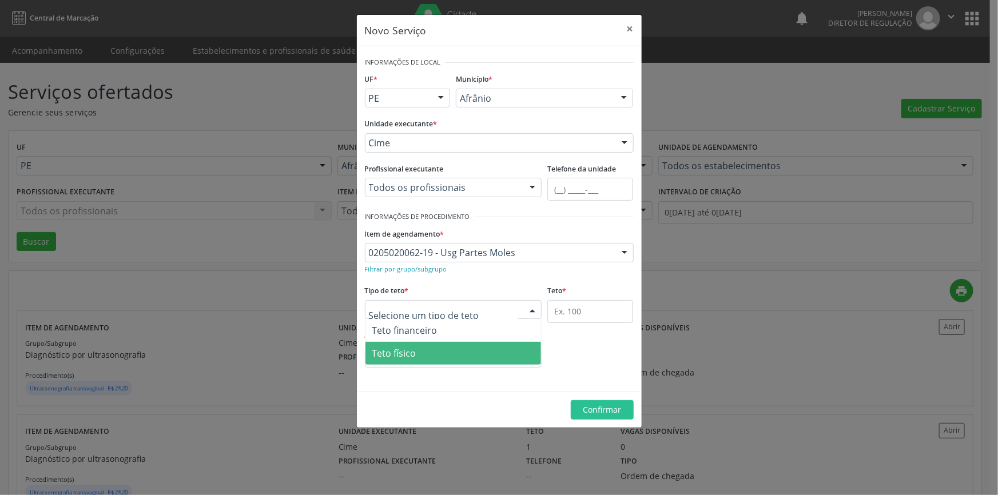
click at [456, 358] on span "Teto físico" at bounding box center [453, 353] width 176 height 23
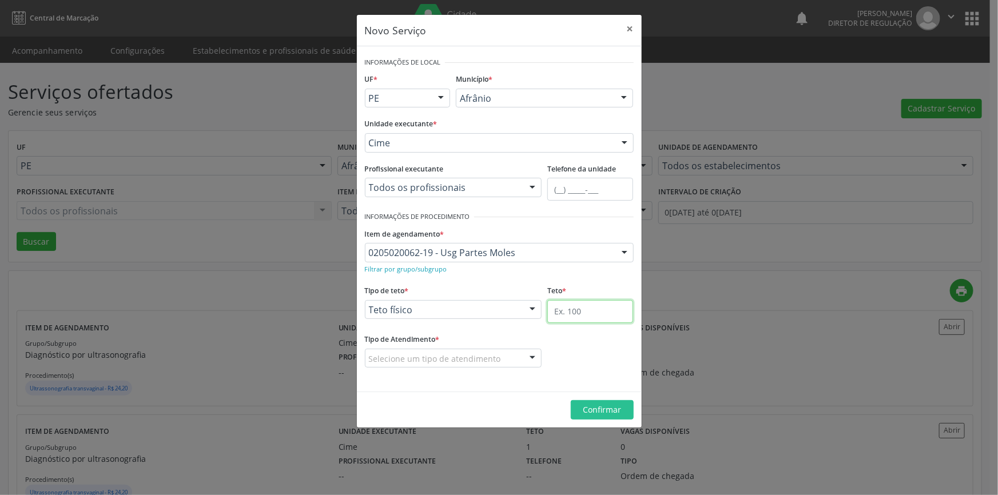
click at [588, 310] on input "text" at bounding box center [590, 311] width 86 height 23
type input "1"
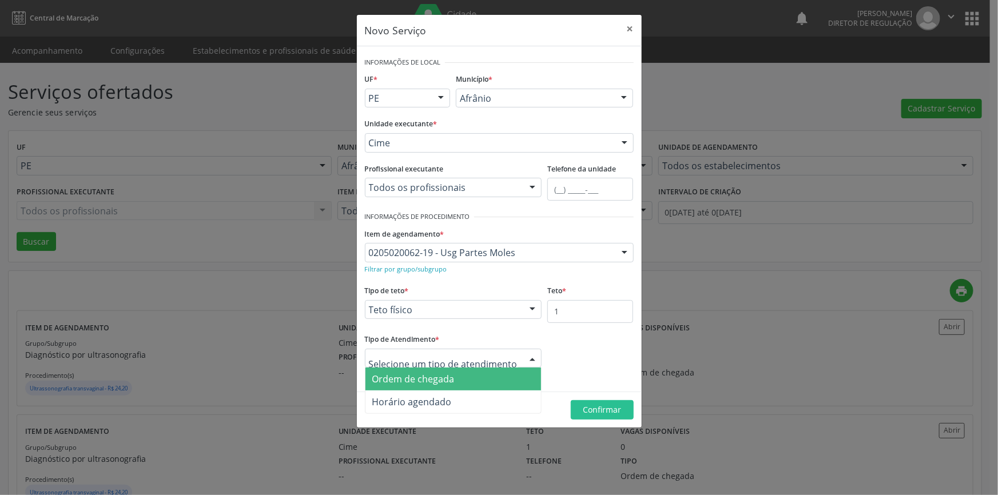
drag, startPoint x: 465, startPoint y: 353, endPoint x: 436, endPoint y: 365, distance: 31.5
click at [425, 380] on span "Ordem de chegada" at bounding box center [413, 379] width 82 height 13
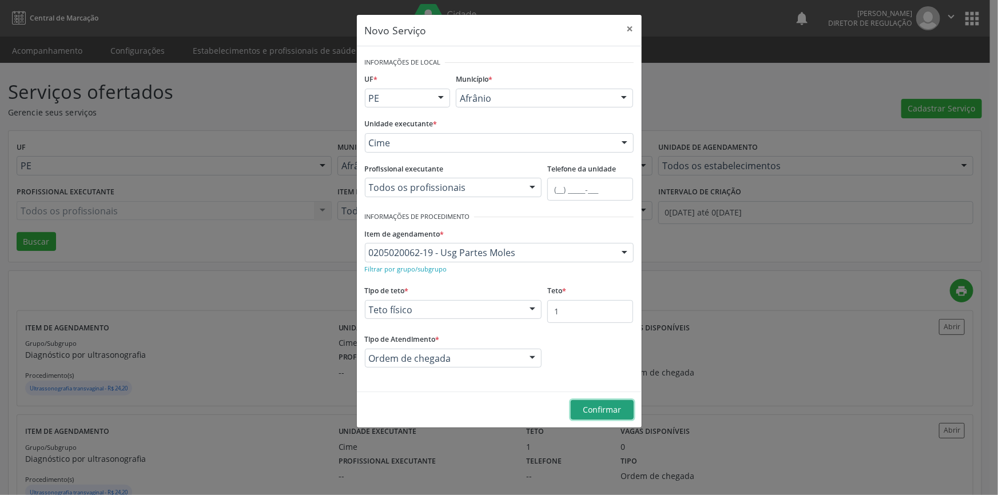
click at [623, 407] on button "Confirmar" at bounding box center [602, 409] width 63 height 19
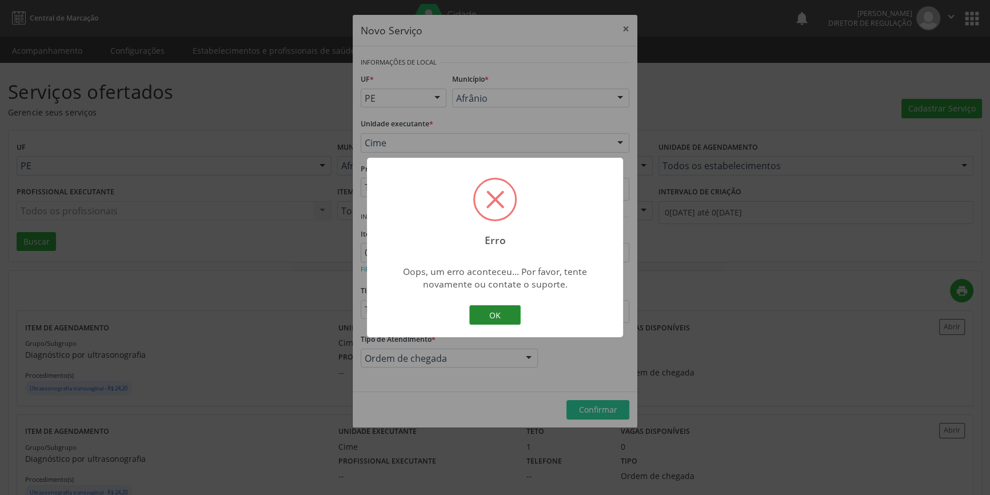
click at [491, 321] on button "OK" at bounding box center [494, 314] width 51 height 19
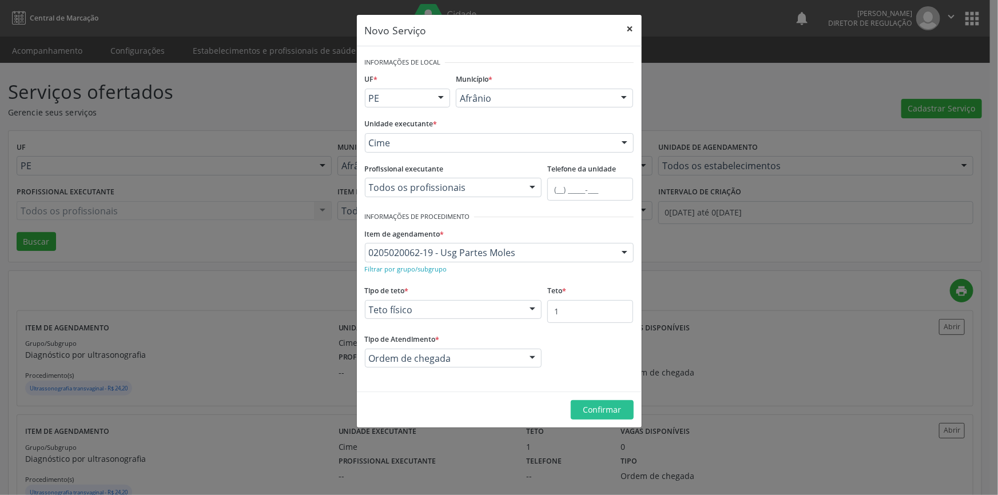
click at [631, 23] on button "×" at bounding box center [630, 29] width 23 height 28
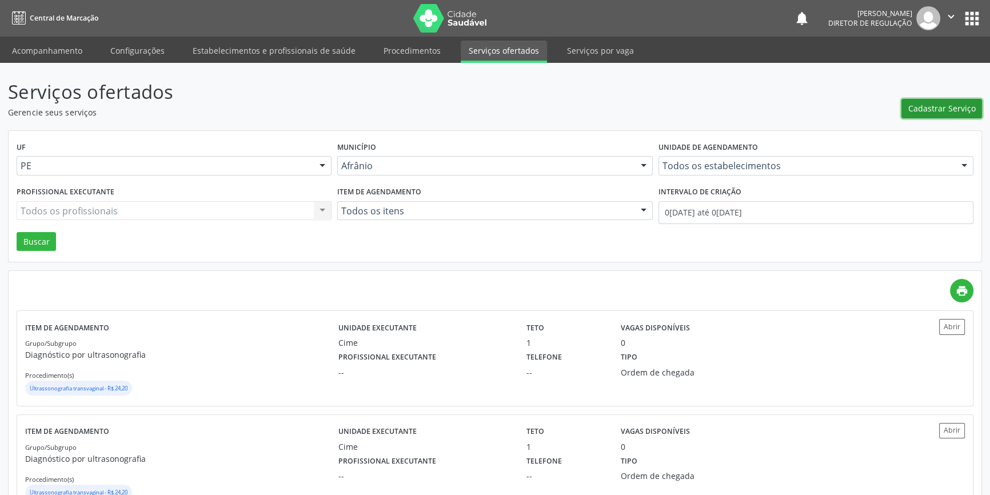
click at [938, 102] on span "Cadastrar Serviço" at bounding box center [942, 108] width 67 height 12
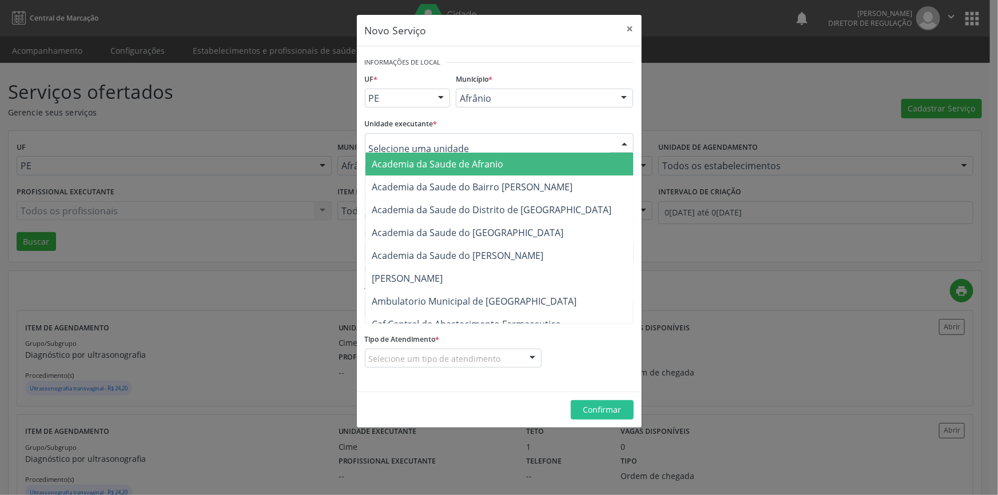
click at [521, 149] on div at bounding box center [499, 142] width 269 height 19
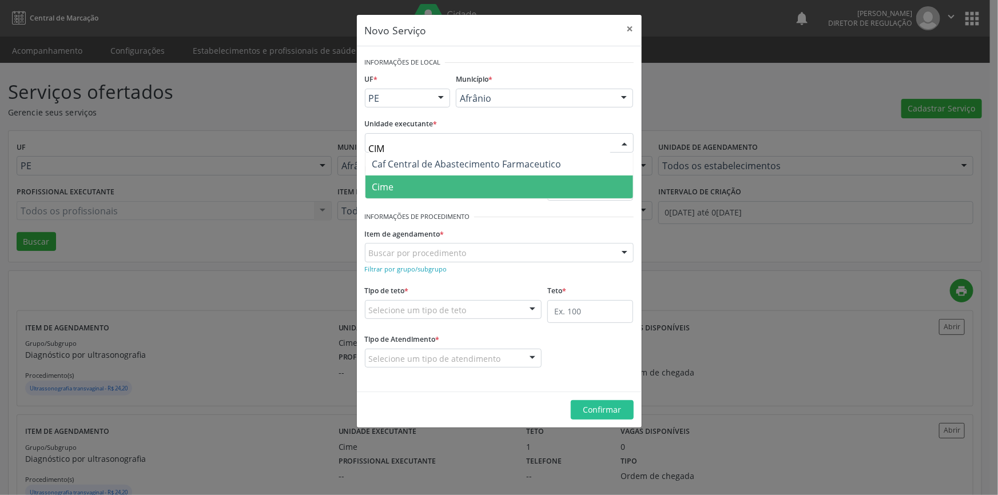
type input "CIME"
click at [423, 186] on span "Cime" at bounding box center [499, 187] width 268 height 23
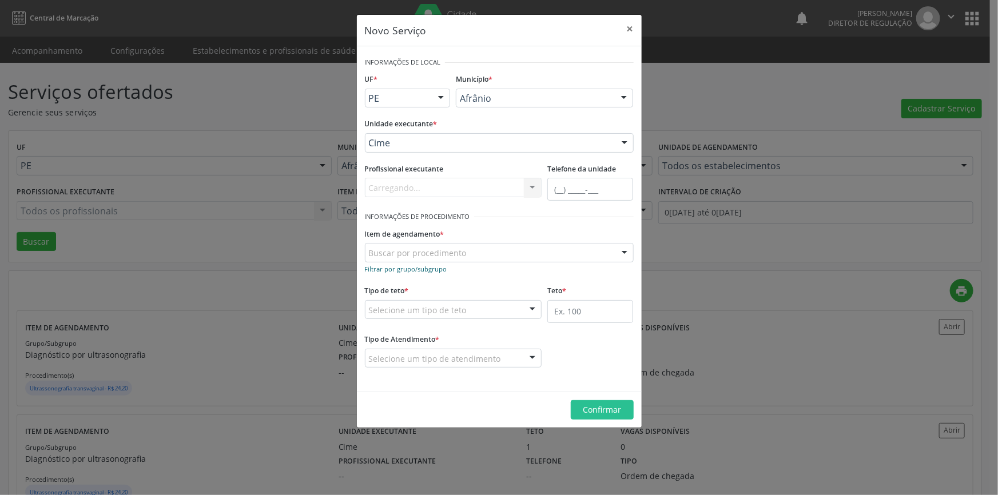
click at [423, 263] on link "Filtrar por grupo/subgrupo" at bounding box center [406, 268] width 82 height 11
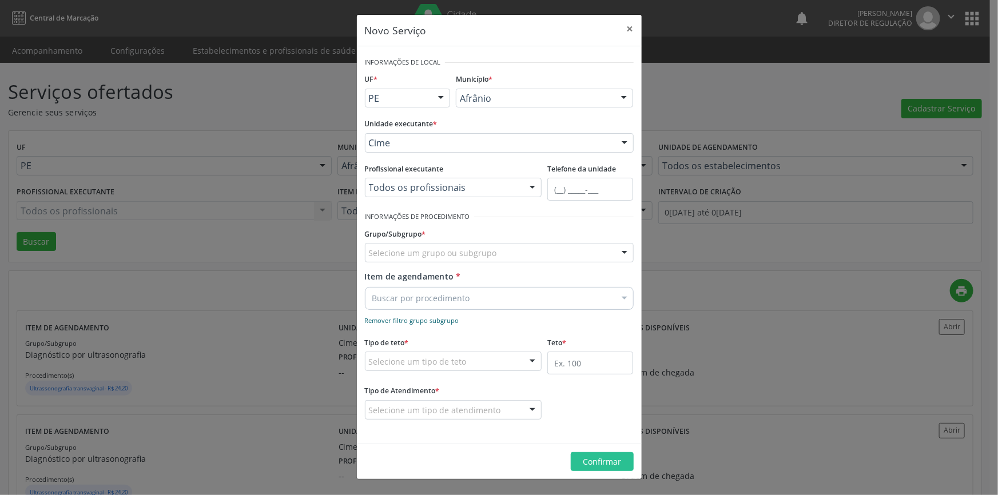
click at [419, 318] on small "Remover filtro grupo subgrupo" at bounding box center [412, 320] width 94 height 9
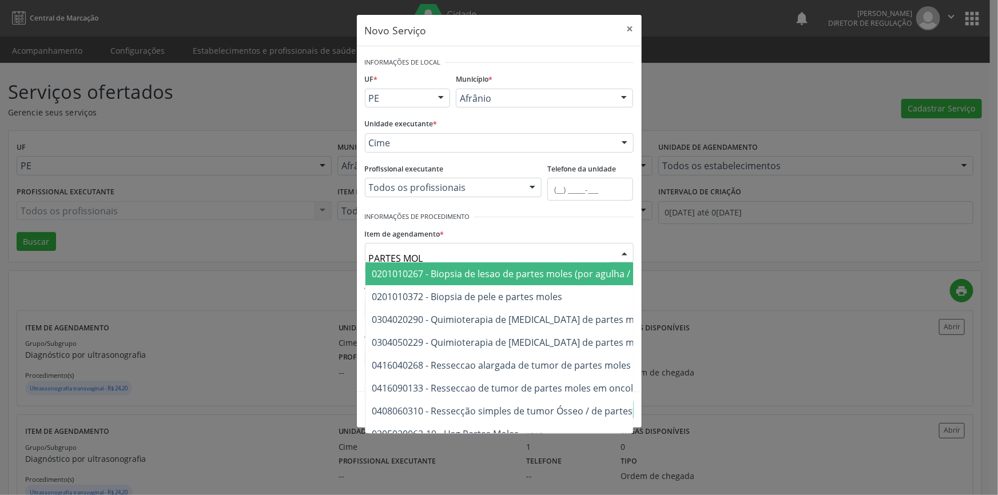
type input "PARTES MOLE"
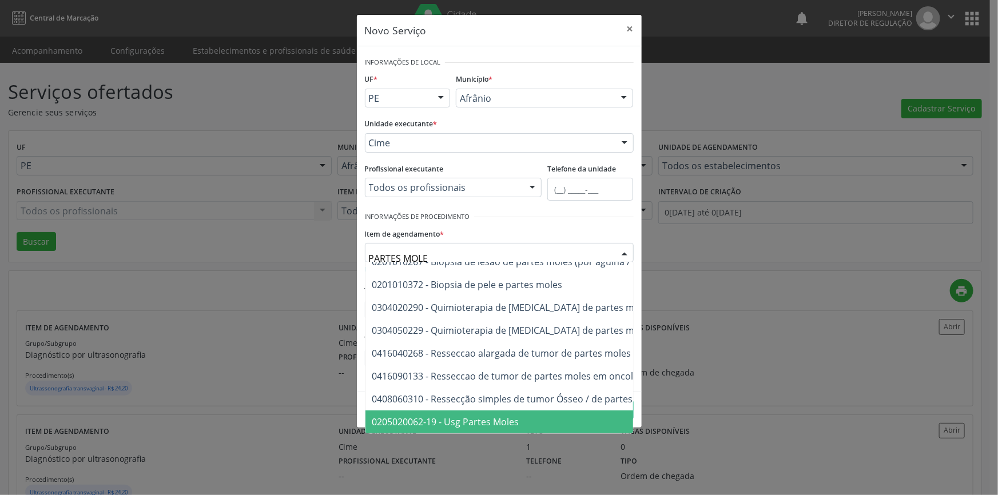
click at [491, 416] on span "0205020062-19 - Usg Partes Moles" at bounding box center [445, 422] width 147 height 13
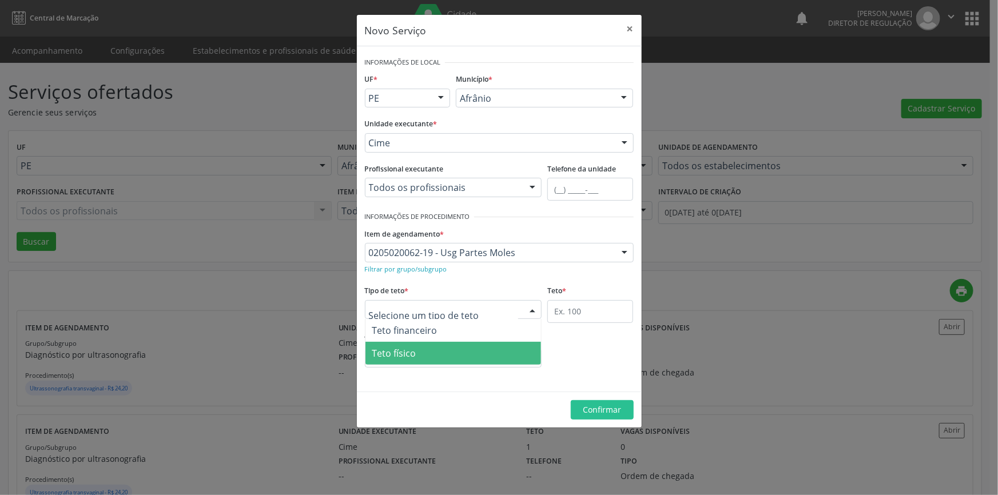
click at [445, 350] on span "Teto físico" at bounding box center [453, 353] width 176 height 23
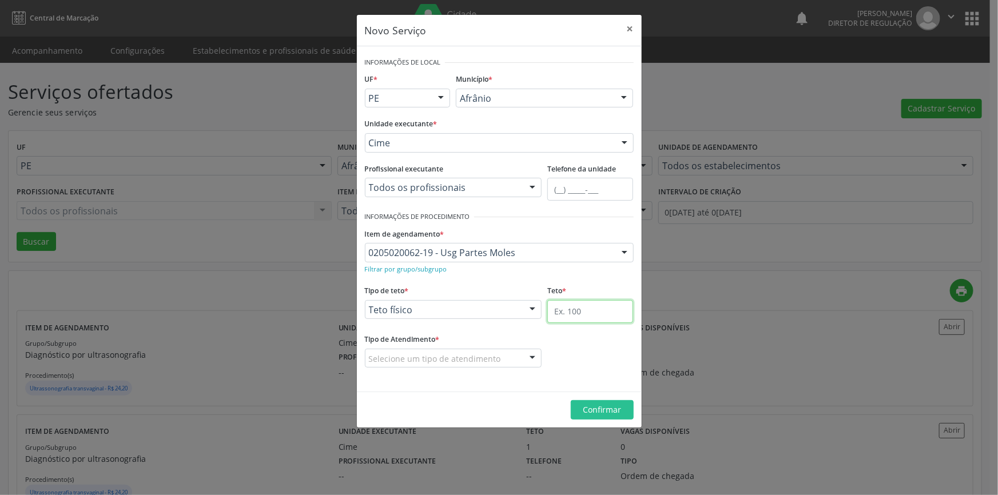
click at [573, 309] on input "text" at bounding box center [590, 311] width 86 height 23
type input "1"
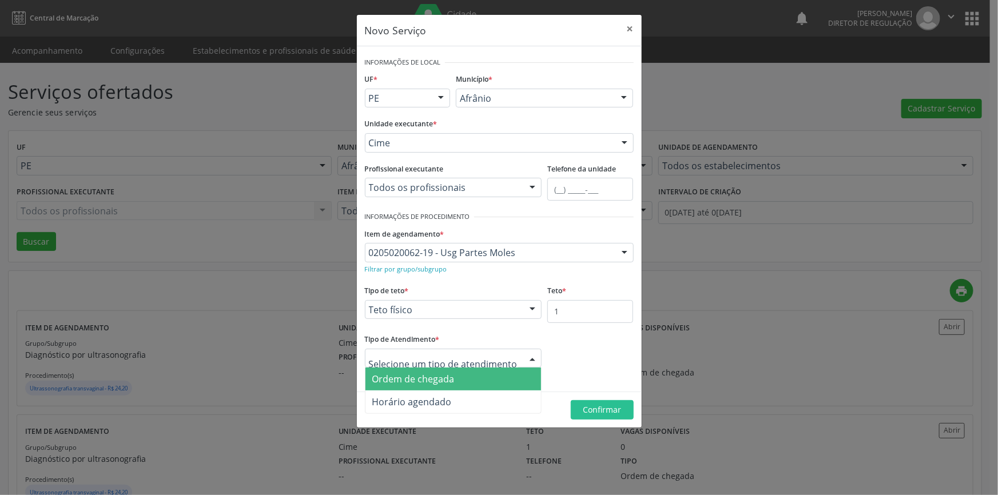
click at [426, 376] on span "Ordem de chegada" at bounding box center [413, 379] width 82 height 13
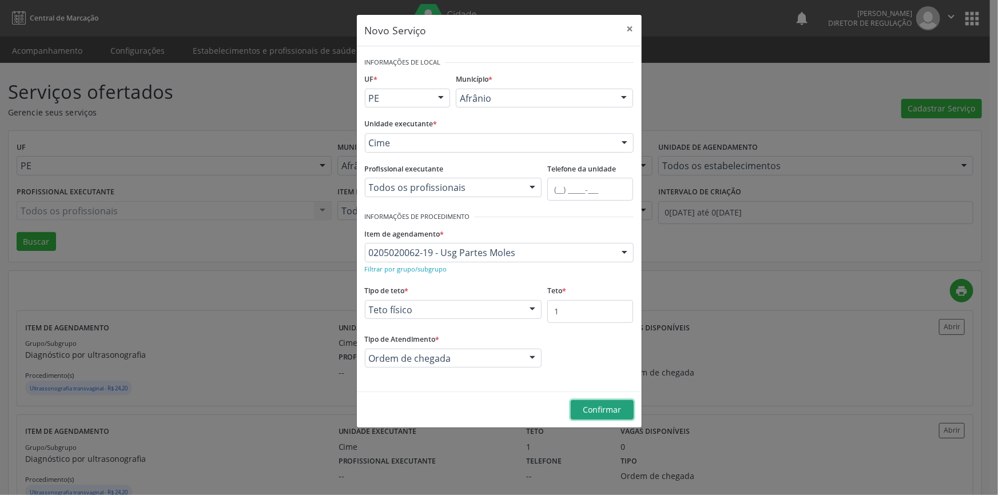
click at [585, 412] on span "Confirmar" at bounding box center [602, 409] width 38 height 11
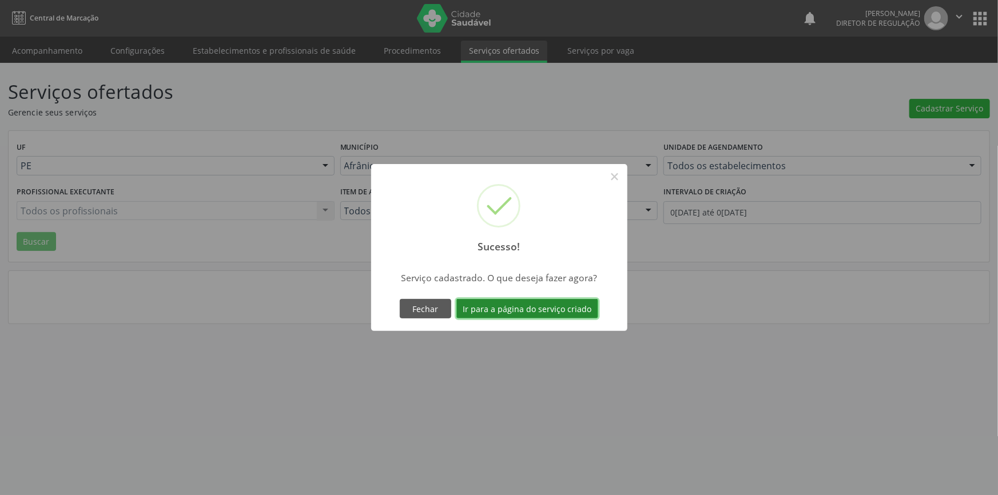
click at [533, 303] on button "Ir para a página do serviço criado" at bounding box center [527, 308] width 142 height 19
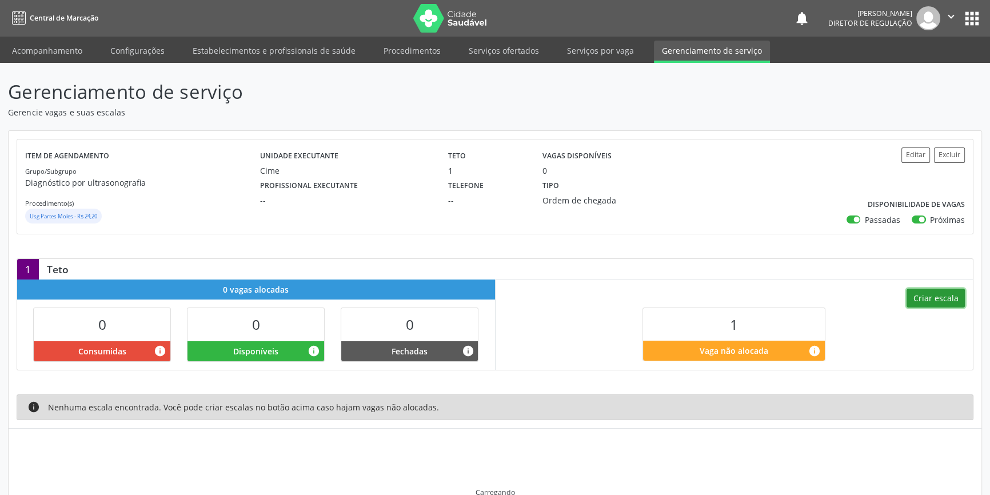
click at [947, 291] on button "Criar escala" at bounding box center [936, 298] width 58 height 19
select select "8"
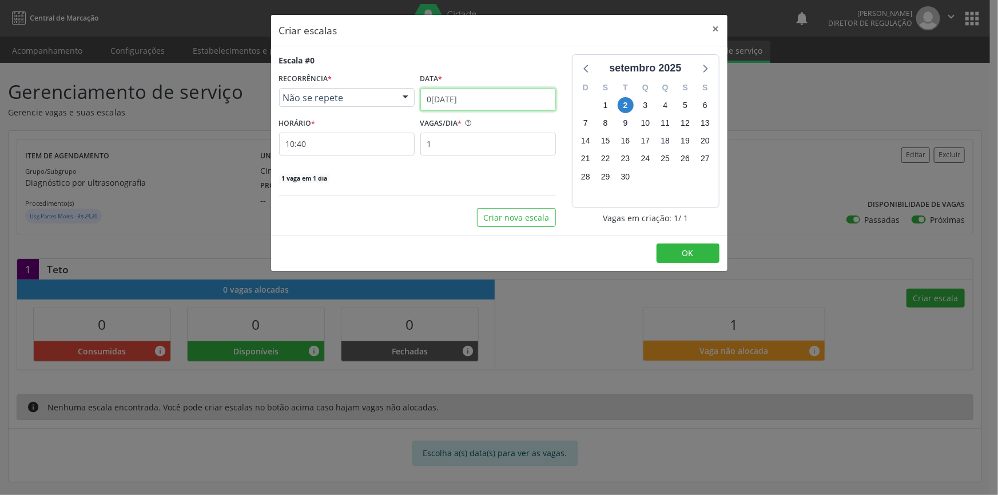
click at [484, 100] on input "0[DATE]" at bounding box center [488, 99] width 136 height 23
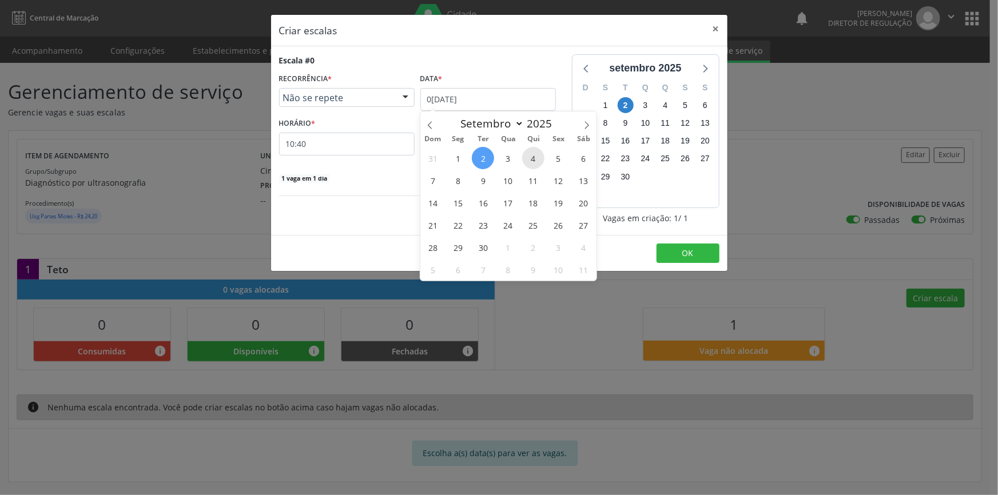
click at [541, 154] on span "4" at bounding box center [533, 158] width 22 height 22
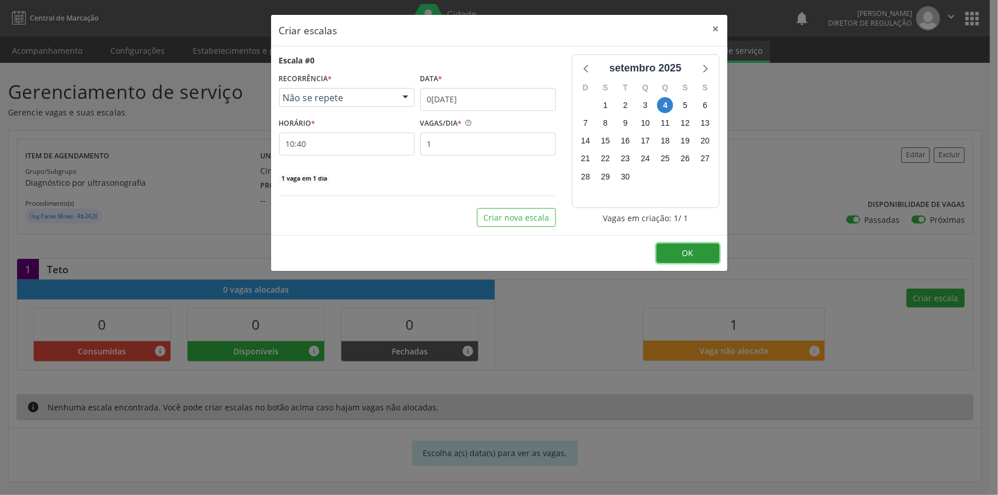
click at [679, 253] on button "OK" at bounding box center [687, 253] width 63 height 19
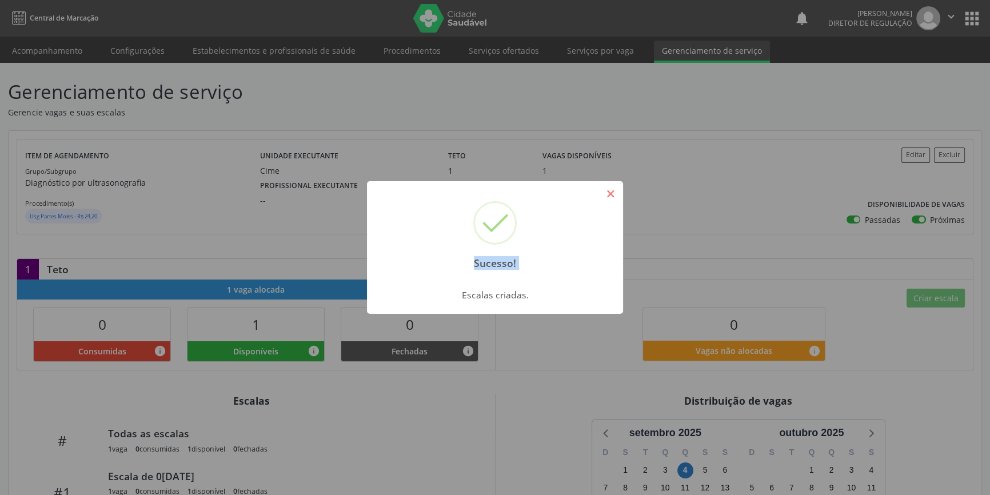
click at [607, 185] on div "Sucesso! ×" at bounding box center [495, 230] width 256 height 98
click at [607, 185] on button "×" at bounding box center [610, 193] width 19 height 19
